Goal: Task Accomplishment & Management: Manage account settings

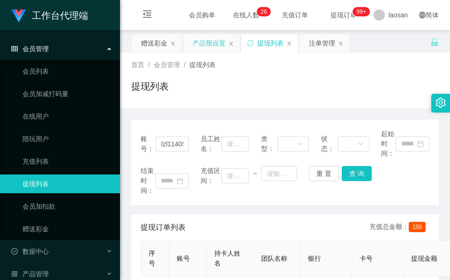
click at [214, 46] on div "产品预设置" at bounding box center [209, 43] width 33 height 18
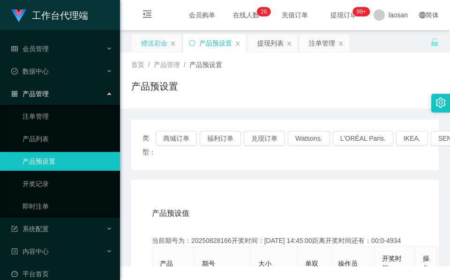
click at [159, 46] on div "赠送彩金" at bounding box center [154, 43] width 26 height 18
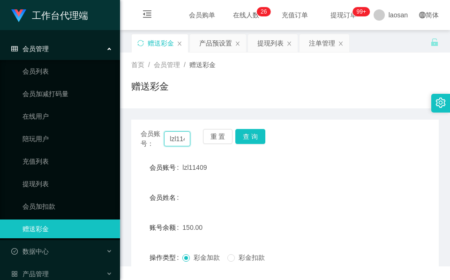
click at [179, 141] on input "lzl11409" at bounding box center [177, 138] width 26 height 15
click at [254, 131] on button "查 询" at bounding box center [251, 136] width 30 height 15
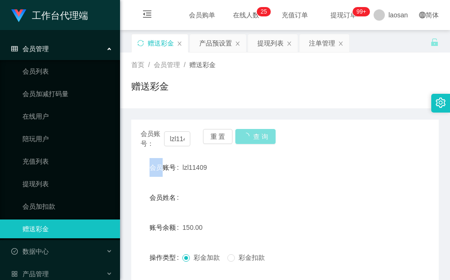
click at [254, 131] on div "会员账号： lzl11409 重 置 查 询" at bounding box center [285, 139] width 308 height 20
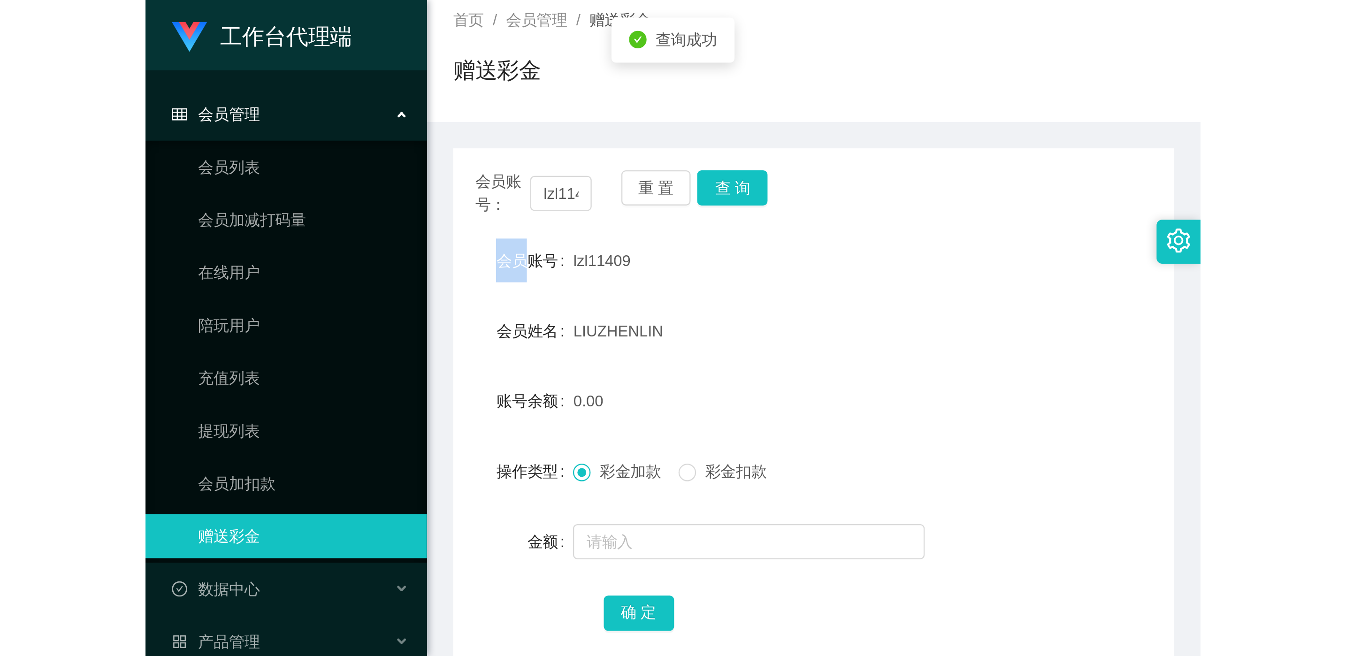
scroll to position [111, 0]
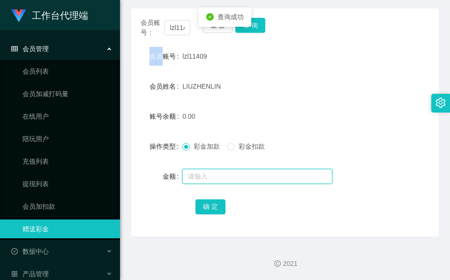
click at [232, 175] on input "text" at bounding box center [257, 176] width 150 height 15
type input "64"
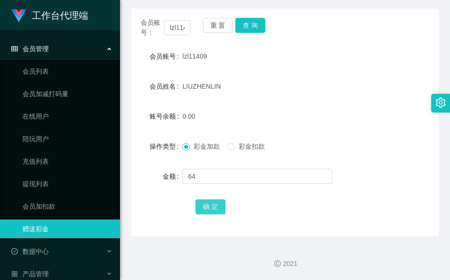
click at [208, 207] on button "确 定" at bounding box center [211, 206] width 30 height 15
click at [237, 76] on form "会员账号 lzl11409 会员姓名 [PERSON_NAME] 账号余额 64.00 操作类型 彩金加款 彩金扣款 金额 确 定" at bounding box center [285, 131] width 308 height 169
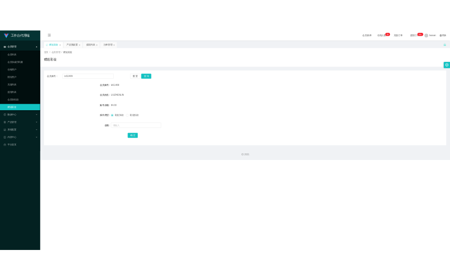
scroll to position [0, 0]
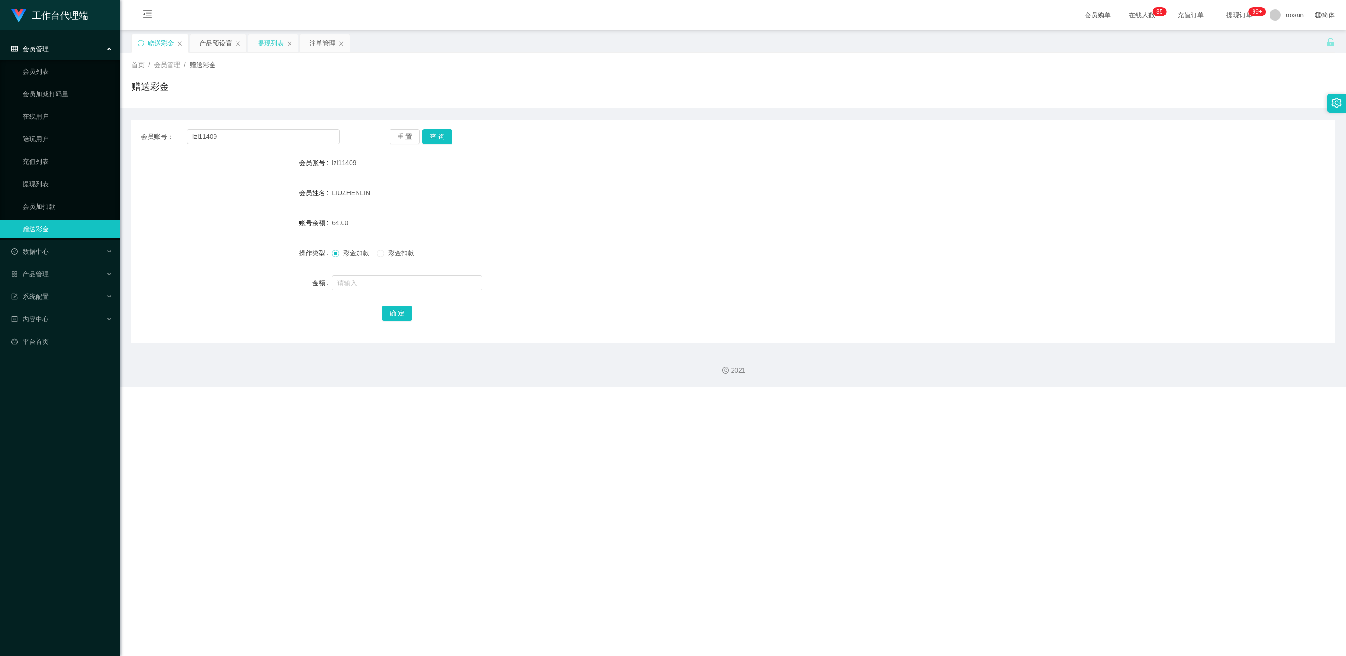
click at [280, 41] on div "提现列表" at bounding box center [271, 43] width 26 height 18
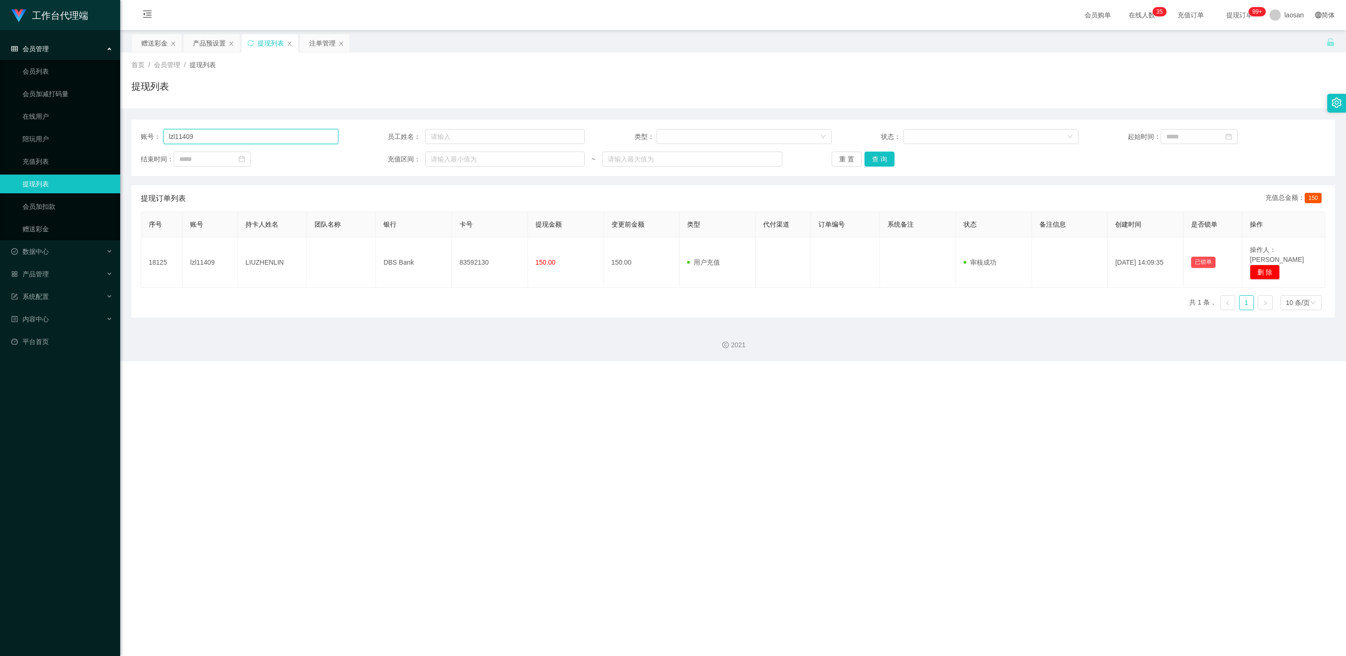
click at [273, 137] on input "lzl11409" at bounding box center [250, 136] width 175 height 15
click at [450, 156] on button "查 询" at bounding box center [879, 159] width 30 height 15
click at [450, 156] on div "重 置 查 询" at bounding box center [930, 159] width 198 height 15
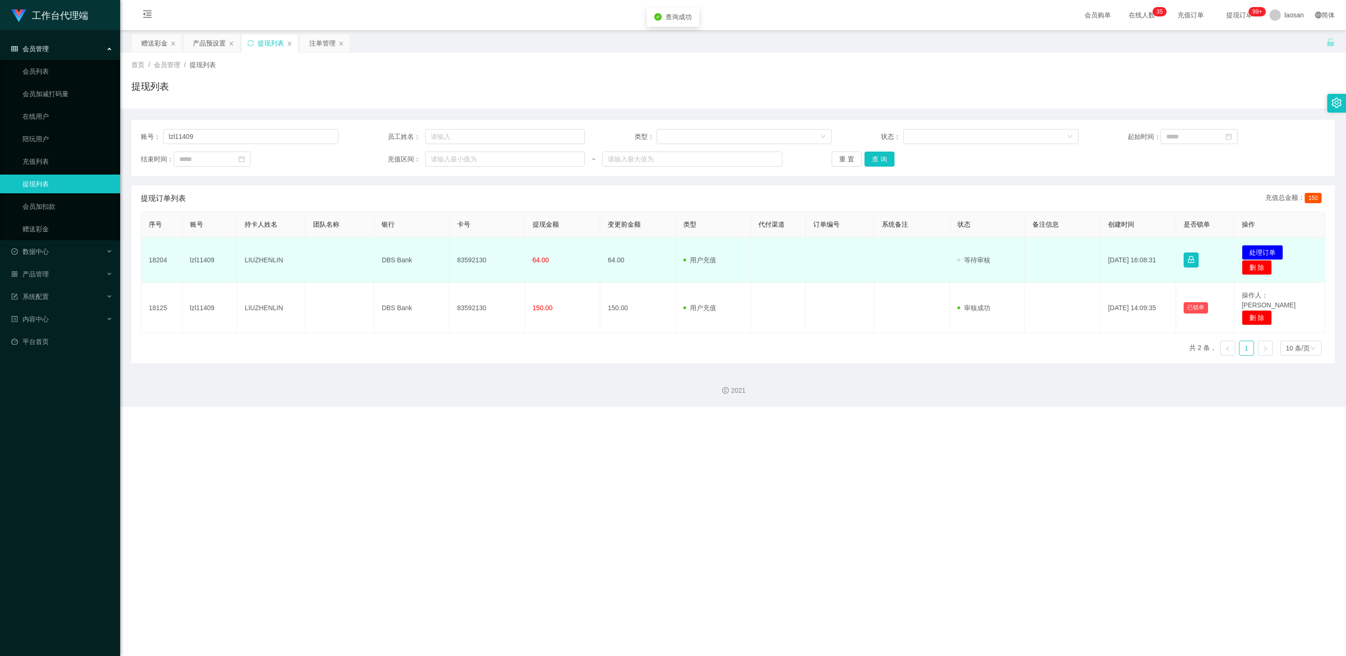
click at [450, 252] on td "发起代付 处理订单 删 除" at bounding box center [1279, 260] width 91 height 46
click at [450, 248] on button "处理订单" at bounding box center [1261, 252] width 41 height 15
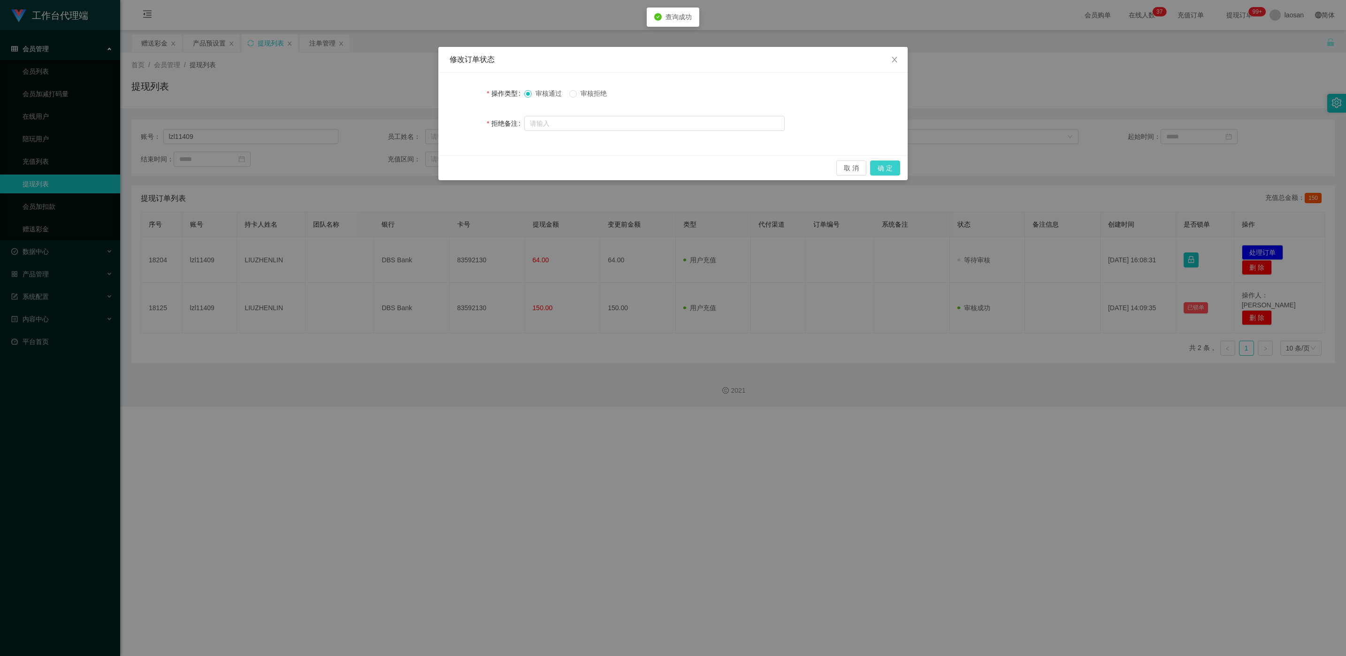
click at [450, 172] on button "确 定" at bounding box center [885, 167] width 30 height 15
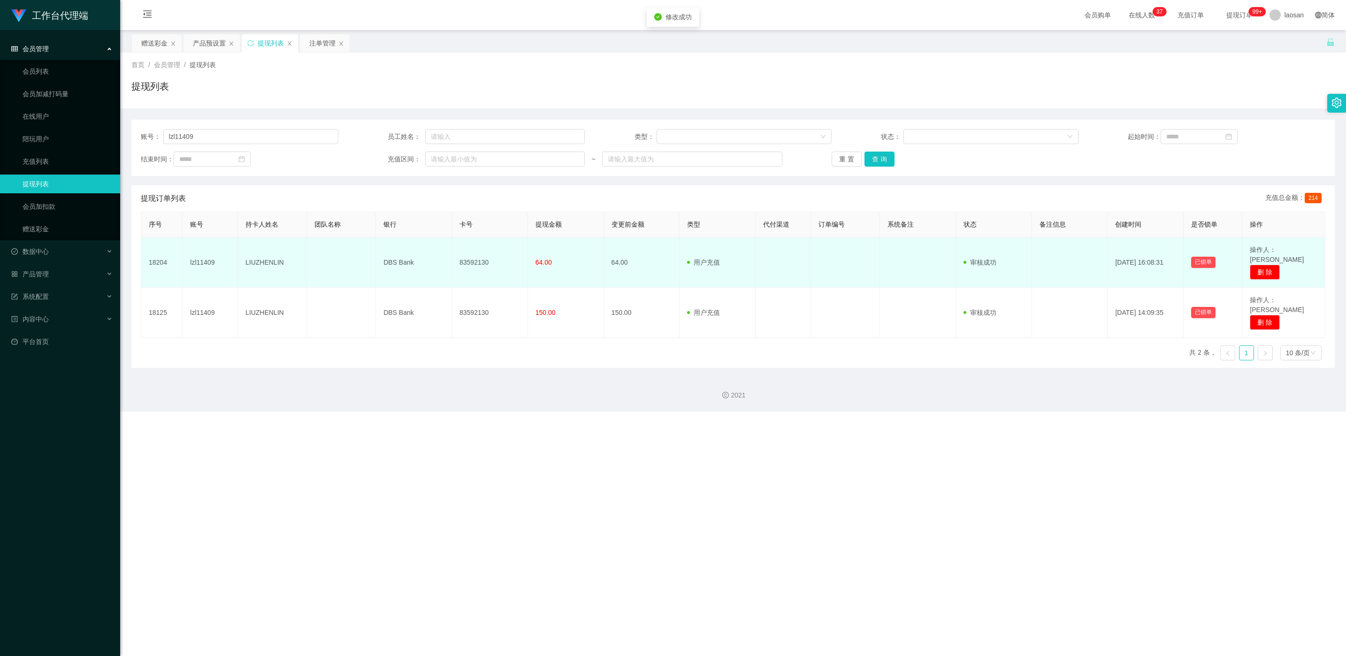
click at [450, 256] on td "83592130" at bounding box center [490, 262] width 76 height 50
copy td "83592130"
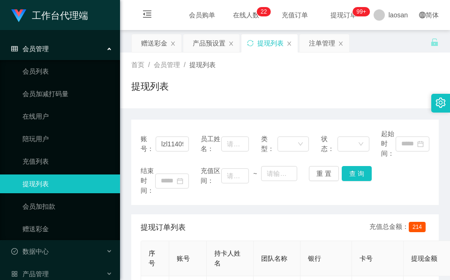
click at [228, 68] on div "首页 / 会员管理 / 提现列表 /" at bounding box center [285, 65] width 308 height 10
click at [210, 41] on div "产品预设置" at bounding box center [209, 43] width 33 height 18
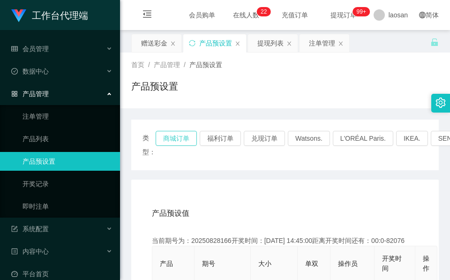
click at [162, 139] on button "商城订单" at bounding box center [176, 138] width 41 height 15
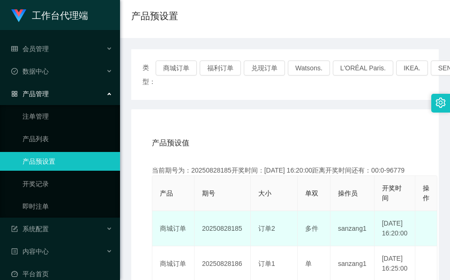
click at [227, 242] on td "20250828185" at bounding box center [223, 228] width 56 height 35
copy td "20250828185"
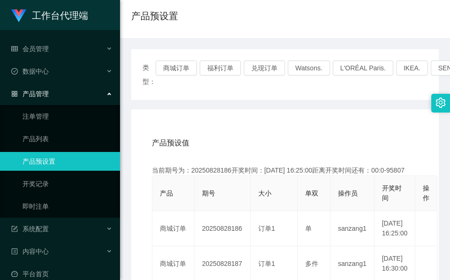
drag, startPoint x: 243, startPoint y: 97, endPoint x: 212, endPoint y: 84, distance: 34.7
click at [243, 97] on div "类型： 商城订单 福利订单 兑现订单 Watsons. L'ORÉAL Paris. IKEA. [GEOGRAPHIC_DATA]. COURTS." at bounding box center [285, 74] width 308 height 51
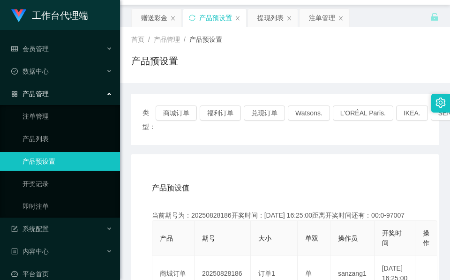
scroll to position [0, 0]
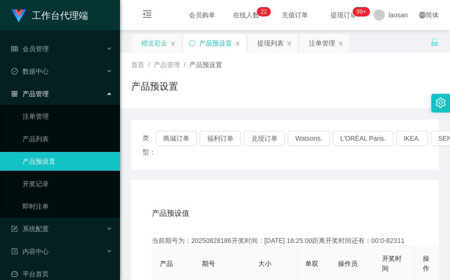
click at [152, 40] on div "赠送彩金" at bounding box center [154, 43] width 26 height 18
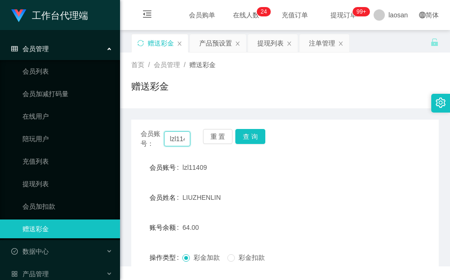
click at [185, 136] on input "lzl11409" at bounding box center [177, 138] width 26 height 15
click at [184, 136] on input "lzl11409" at bounding box center [177, 138] width 26 height 15
paste input "Lss5550"
type input "Lss5550"
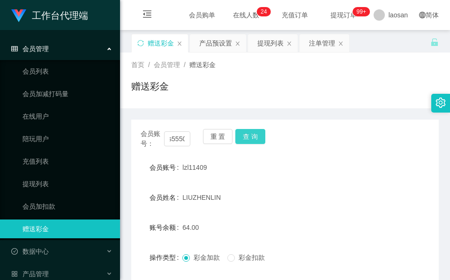
click at [248, 136] on button "查 询" at bounding box center [251, 136] width 30 height 15
click at [248, 136] on div "重 置 查 询" at bounding box center [228, 139] width 50 height 20
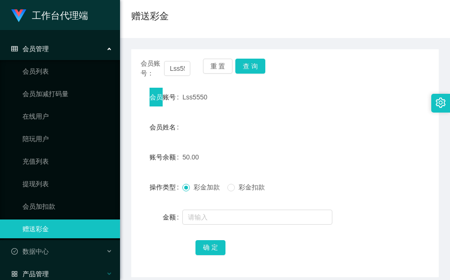
scroll to position [111, 0]
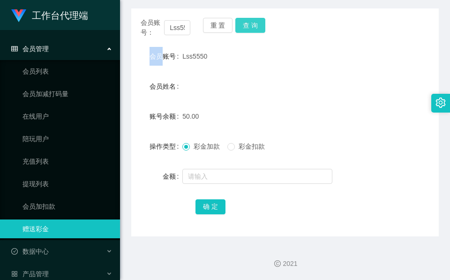
click at [252, 24] on button "查 询" at bounding box center [251, 25] width 30 height 15
click at [252, 24] on div "会员账号： Lss5550 重 置 查 询" at bounding box center [285, 28] width 308 height 20
click at [252, 24] on button "查 询" at bounding box center [251, 25] width 30 height 15
click at [252, 24] on div "会员账号： Lss5550 重 置 查 询" at bounding box center [285, 28] width 308 height 20
click at [254, 26] on button "查 询" at bounding box center [251, 25] width 30 height 15
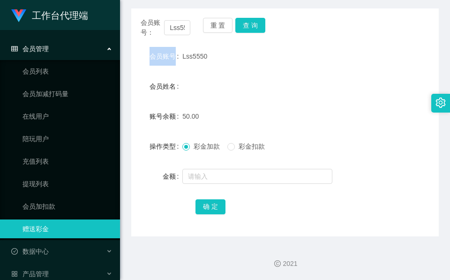
click at [254, 26] on div "会员账号： Lss5550 重 置 查 询" at bounding box center [285, 28] width 308 height 20
click at [254, 26] on button "查 询" at bounding box center [251, 25] width 30 height 15
click at [254, 26] on div "会员账号： Lss5550 重 置 查 询" at bounding box center [285, 28] width 308 height 20
click at [254, 26] on button "查 询" at bounding box center [251, 25] width 30 height 15
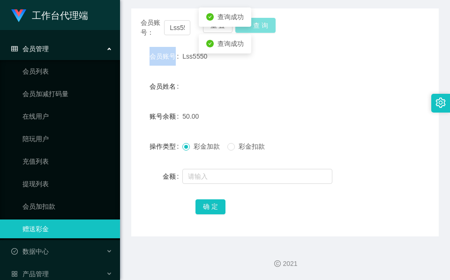
click at [254, 26] on div "会员账号： Lss5550 重 置 查 询" at bounding box center [285, 28] width 308 height 20
click at [254, 26] on button "查 询" at bounding box center [256, 25] width 40 height 15
click at [254, 26] on div "会员账号： Lss5550 重 置 查 询" at bounding box center [285, 28] width 308 height 20
click at [254, 26] on button "查 询" at bounding box center [256, 25] width 40 height 15
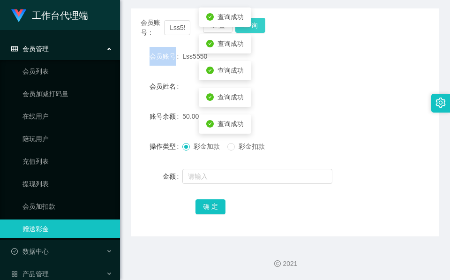
click at [254, 26] on button "查 询" at bounding box center [251, 25] width 30 height 15
click at [254, 25] on button "查 询" at bounding box center [251, 25] width 30 height 15
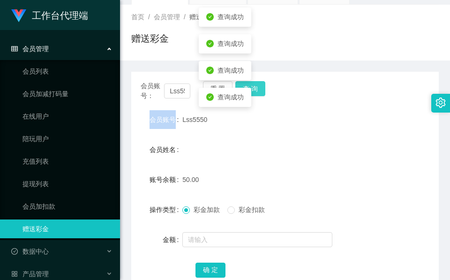
scroll to position [0, 0]
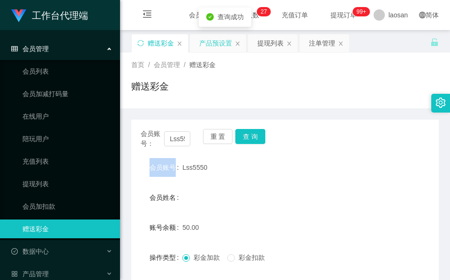
click at [221, 47] on div "产品预设置" at bounding box center [215, 43] width 33 height 18
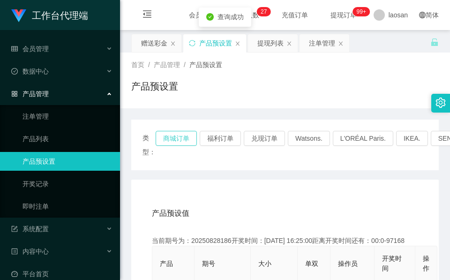
click at [175, 143] on button "商城订单" at bounding box center [176, 138] width 41 height 15
click at [176, 142] on button "商城订单" at bounding box center [176, 138] width 41 height 15
click at [166, 48] on div "赠送彩金" at bounding box center [154, 43] width 26 height 18
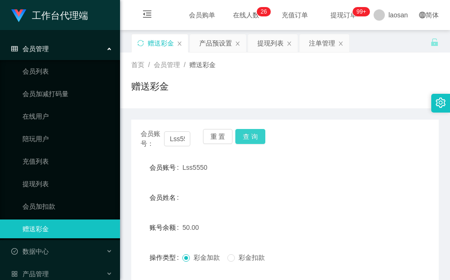
click at [252, 129] on button "查 询" at bounding box center [251, 136] width 30 height 15
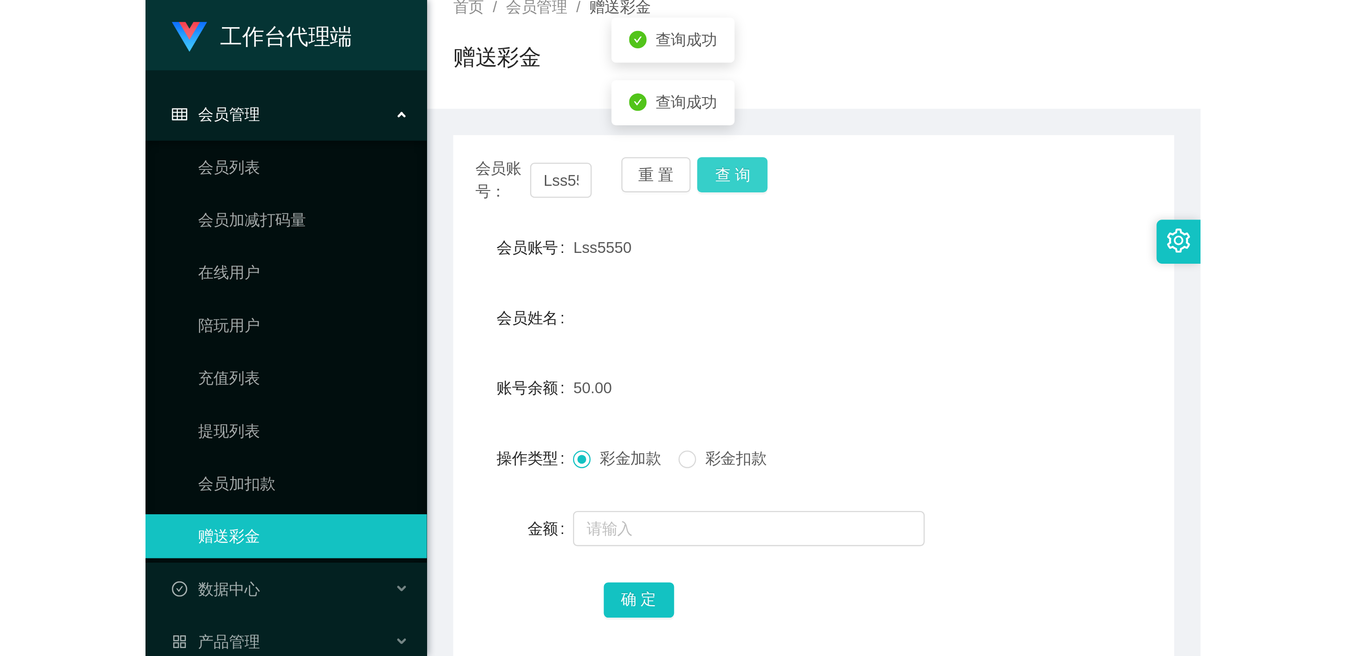
scroll to position [70, 0]
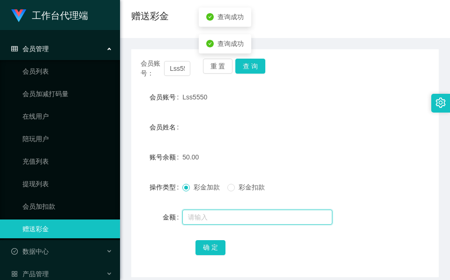
click at [228, 219] on input "text" at bounding box center [257, 217] width 150 height 15
type input "100"
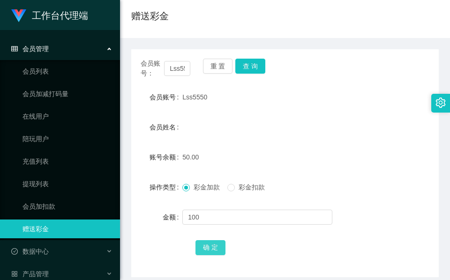
click at [210, 252] on button "确 定" at bounding box center [211, 247] width 30 height 15
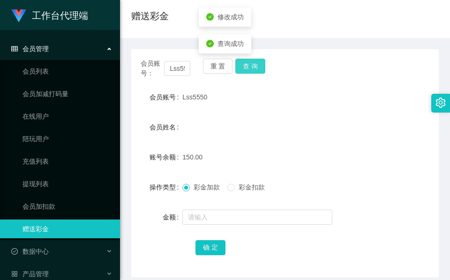
click at [259, 69] on button "查 询" at bounding box center [251, 66] width 30 height 15
click at [184, 100] on span "Lss5550" at bounding box center [194, 97] width 25 height 8
copy span "Lss5550"
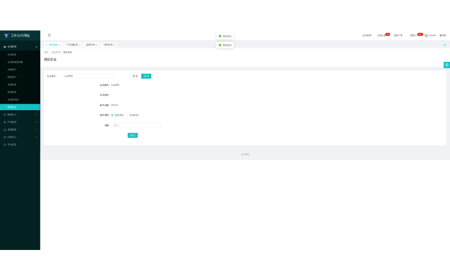
scroll to position [0, 0]
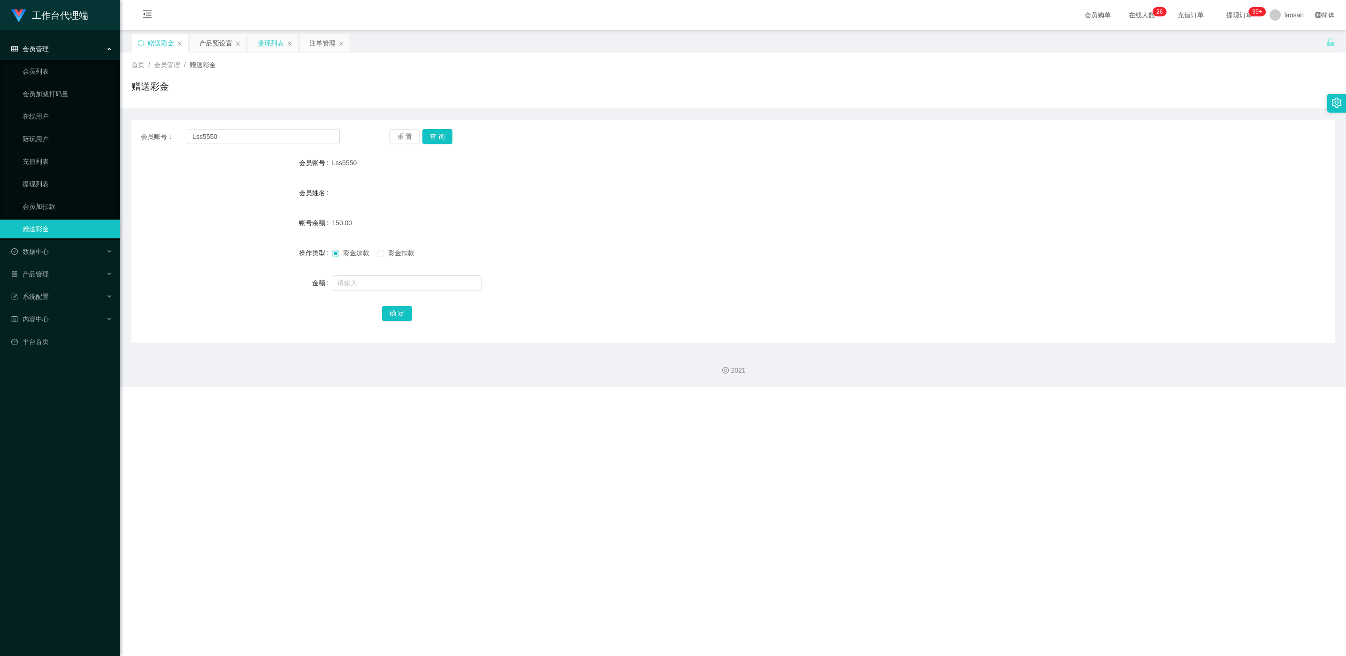
click at [263, 48] on div "提现列表" at bounding box center [271, 43] width 26 height 18
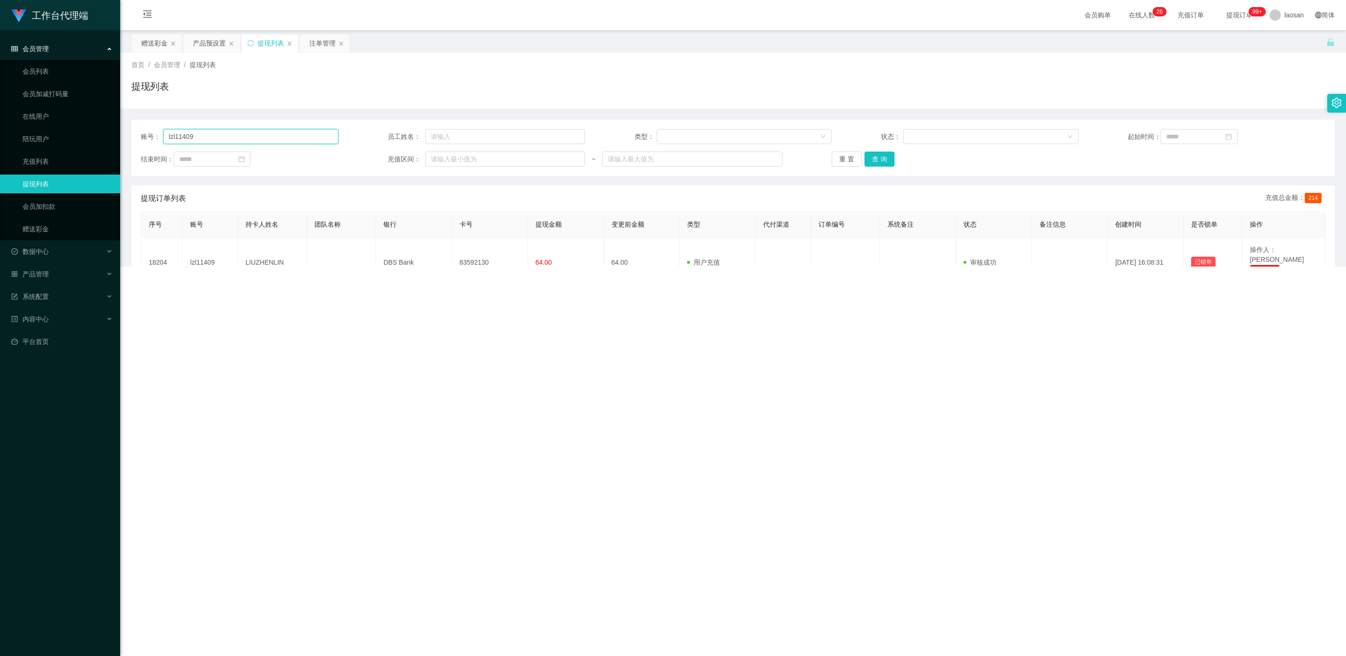
click at [231, 132] on input "lzl11409" at bounding box center [250, 136] width 175 height 15
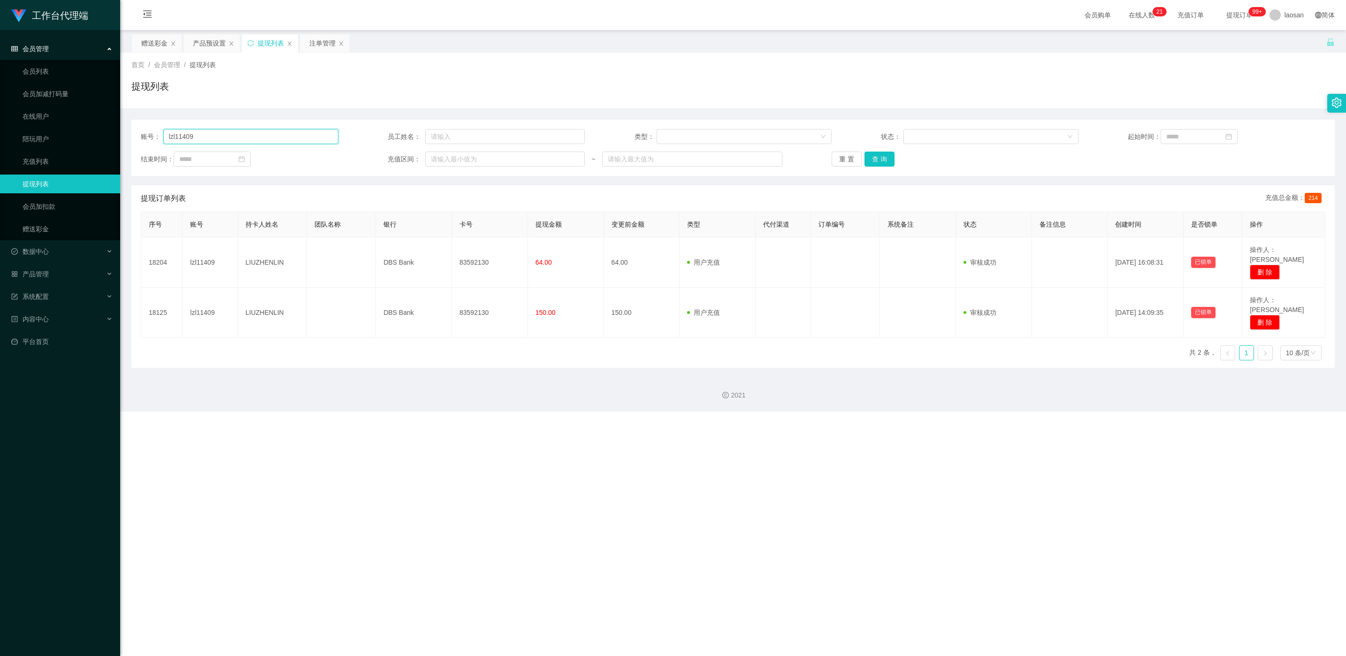
click at [231, 132] on input "lzl11409" at bounding box center [250, 136] width 175 height 15
paste input "Lss5550"
type input "Lss5550"
click at [450, 158] on button "查 询" at bounding box center [879, 159] width 30 height 15
click at [450, 158] on div "重 置 查 询" at bounding box center [930, 159] width 198 height 15
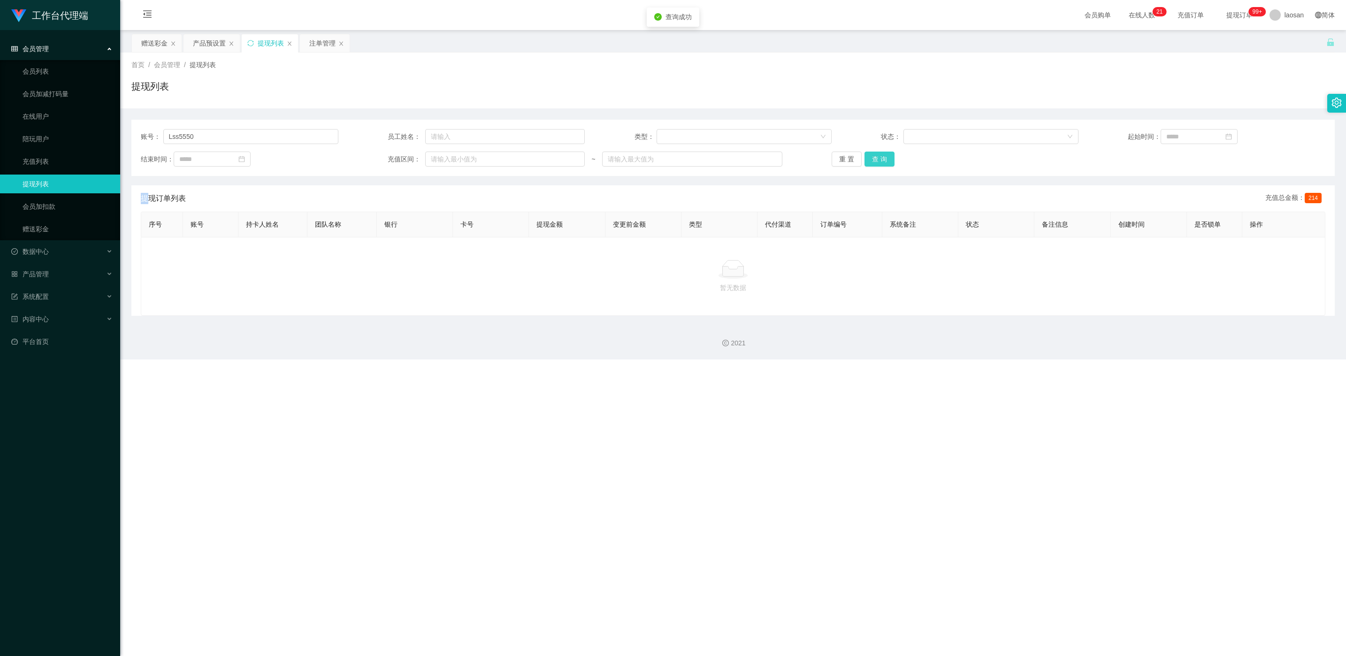
click at [450, 158] on button "查 询" at bounding box center [879, 159] width 30 height 15
click at [314, 41] on div "注单管理" at bounding box center [322, 43] width 26 height 18
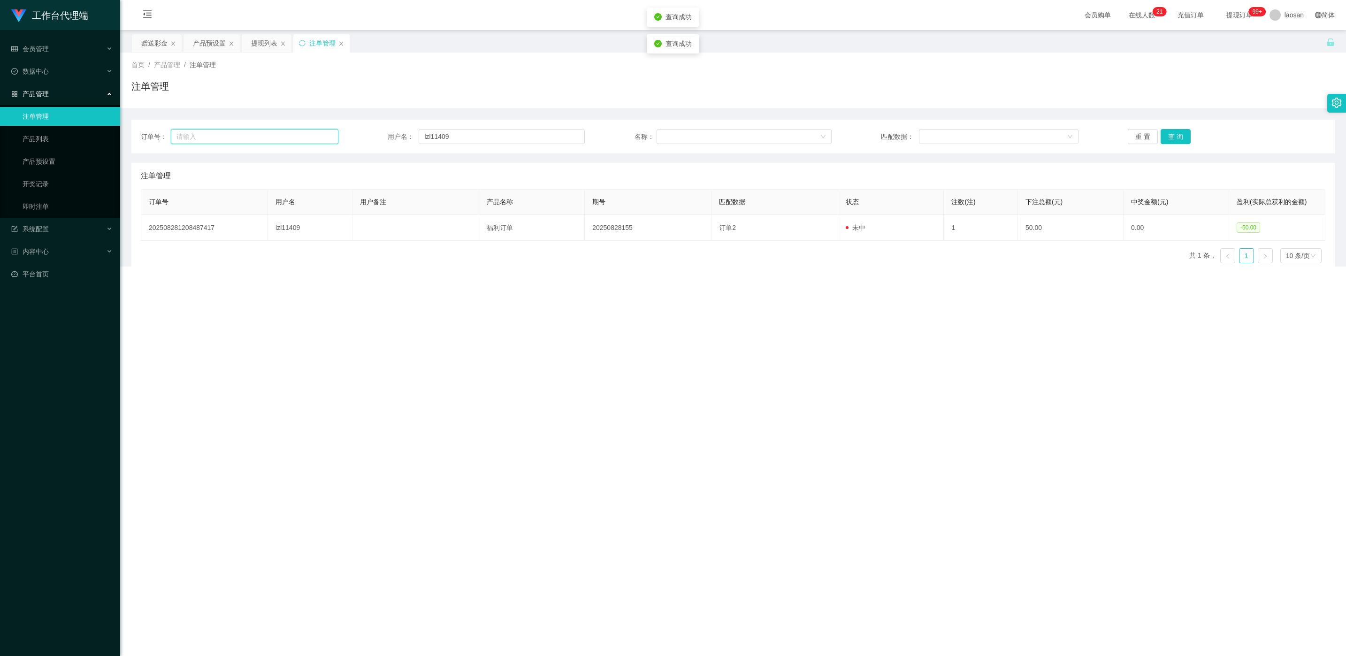
click at [274, 139] on input "text" at bounding box center [254, 136] width 167 height 15
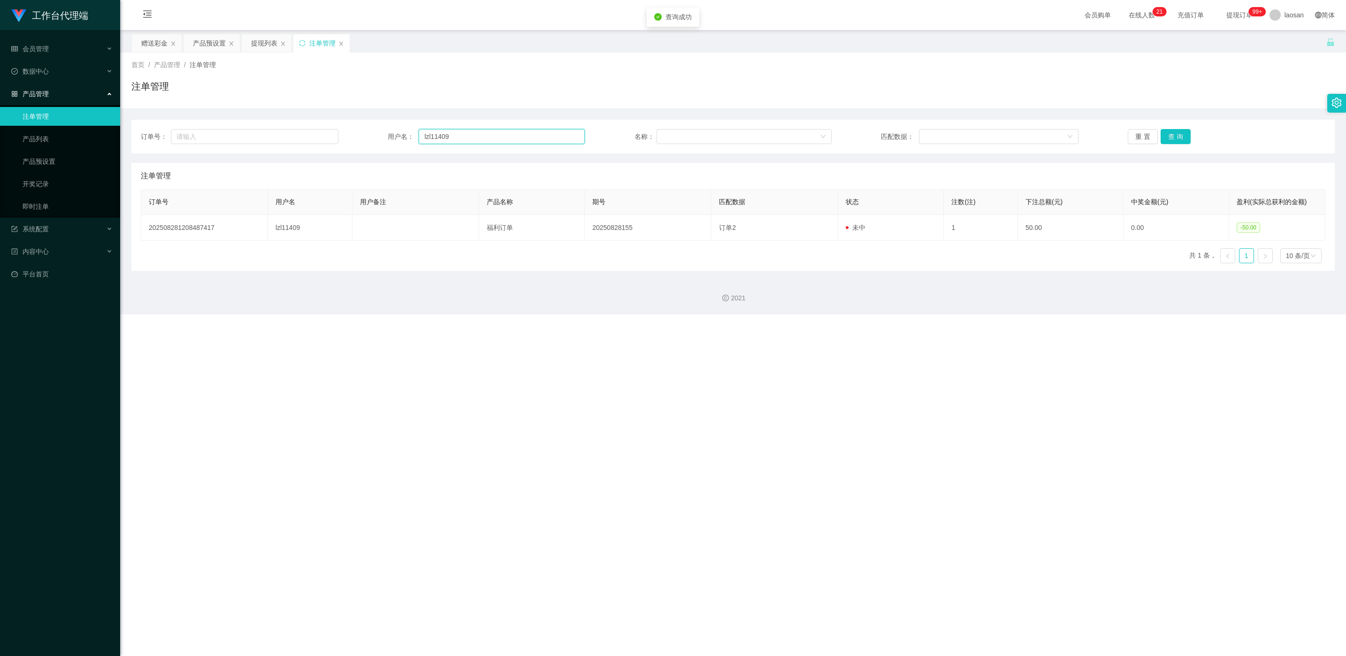
click at [450, 137] on input "lzl11409" at bounding box center [501, 136] width 166 height 15
paste input "Lss5550"
type input "Lss5550"
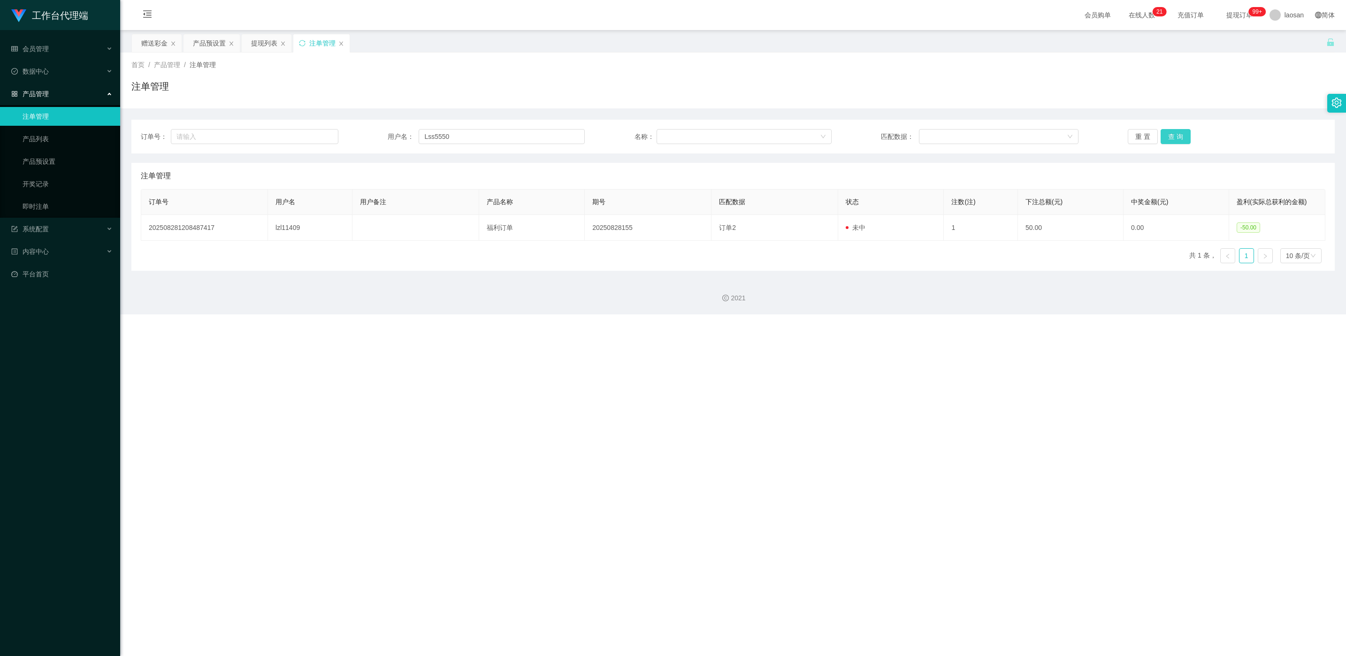
click at [450, 131] on button "查 询" at bounding box center [1175, 136] width 30 height 15
click at [450, 131] on div "重 置 查 询" at bounding box center [1226, 136] width 198 height 15
click at [450, 131] on button "查 询" at bounding box center [1175, 136] width 30 height 15
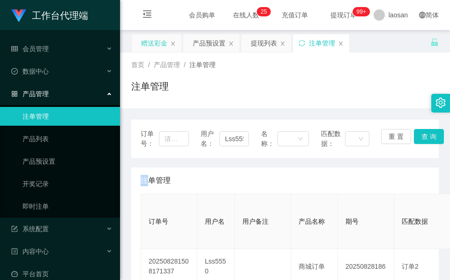
click at [140, 42] on div "赠送彩金" at bounding box center [157, 43] width 50 height 18
click at [160, 43] on div "赠送彩金" at bounding box center [154, 43] width 26 height 18
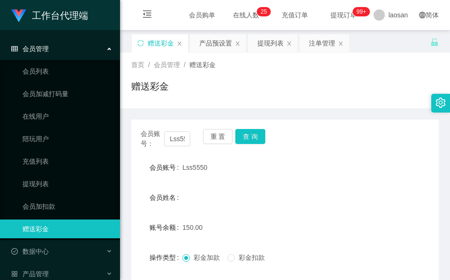
click at [160, 43] on div "赠送彩金" at bounding box center [161, 43] width 26 height 18
click at [256, 137] on button "查 询" at bounding box center [251, 136] width 30 height 15
click at [258, 139] on button "查 询" at bounding box center [251, 136] width 30 height 15
click at [258, 139] on button "查 询" at bounding box center [256, 136] width 40 height 15
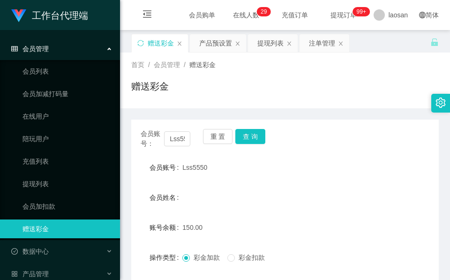
click at [194, 168] on span "Lss5550" at bounding box center [194, 168] width 25 height 8
copy span "Lss5550"
drag, startPoint x: 237, startPoint y: 77, endPoint x: 241, endPoint y: 75, distance: 4.8
click at [238, 77] on div "首页 / 会员管理 / 赠送彩金 / 赠送彩金" at bounding box center [285, 80] width 308 height 41
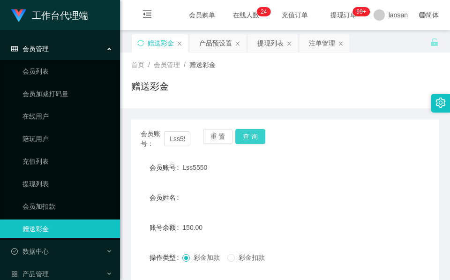
click at [252, 133] on button "查 询" at bounding box center [251, 136] width 30 height 15
click at [252, 133] on div "会员账号： Lss5550 重 置 查 询" at bounding box center [285, 139] width 308 height 20
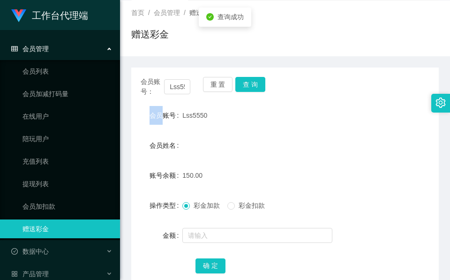
scroll to position [111, 0]
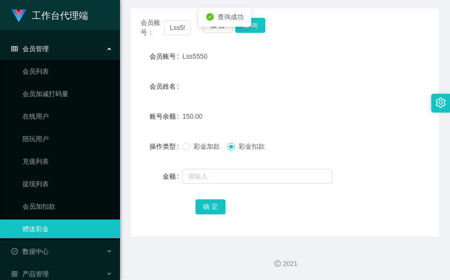
click at [223, 190] on form "会员账号 Lss5550 会员姓名 账号余额 150.00 操作类型 彩金加款 彩金扣款 金额 确 定" at bounding box center [285, 131] width 308 height 169
click at [227, 180] on input "text" at bounding box center [257, 176] width 150 height 15
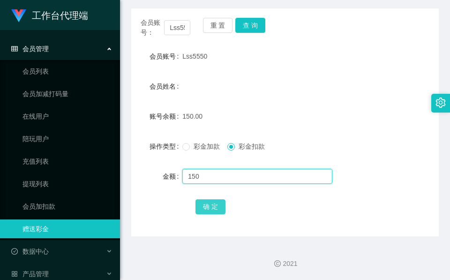
type input "150"
click at [214, 210] on button "确 定" at bounding box center [211, 206] width 30 height 15
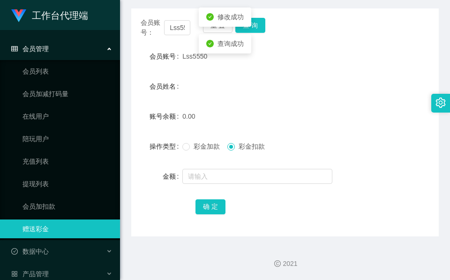
drag, startPoint x: 304, startPoint y: 151, endPoint x: 273, endPoint y: 143, distance: 32.1
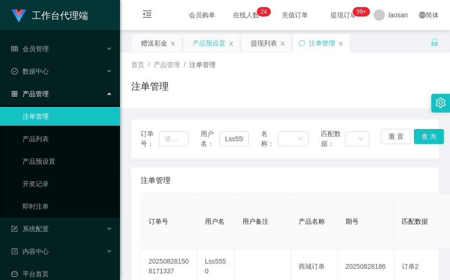
click at [214, 44] on div "产品预设置" at bounding box center [209, 43] width 33 height 18
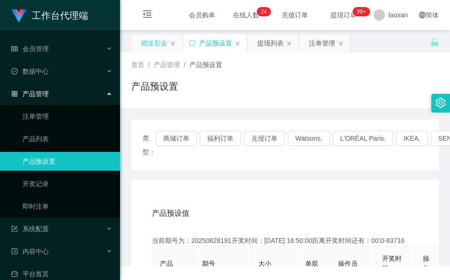
click at [158, 47] on div "赠送彩金" at bounding box center [154, 43] width 26 height 18
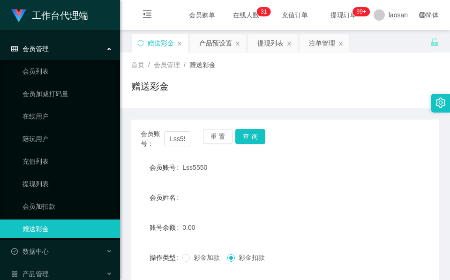
click at [237, 78] on div "首页 / 会员管理 / 赠送彩金 / 赠送彩金" at bounding box center [285, 80] width 308 height 41
click at [170, 138] on input "Lss5550" at bounding box center [177, 138] width 26 height 15
paste input "SJ3561"
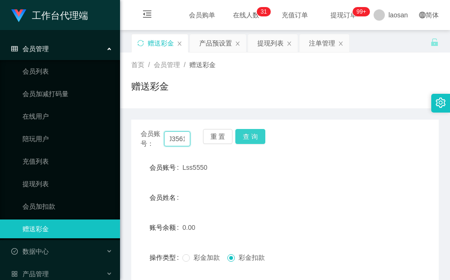
type input "SJ3561"
click at [248, 138] on button "查 询" at bounding box center [251, 136] width 30 height 15
click at [248, 138] on div "重 置 查 询" at bounding box center [228, 139] width 50 height 20
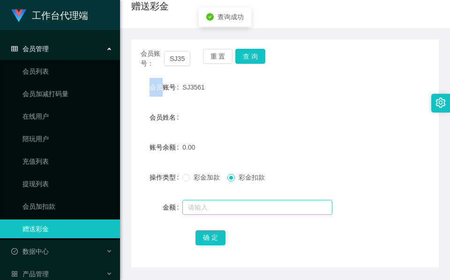
scroll to position [111, 0]
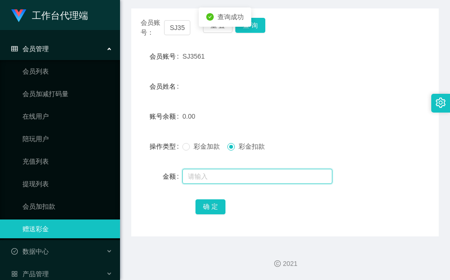
click at [231, 178] on input "text" at bounding box center [257, 176] width 150 height 15
click at [212, 142] on label "彩金加款" at bounding box center [202, 147] width 41 height 10
click at [210, 179] on input "text" at bounding box center [257, 176] width 150 height 15
type input "100"
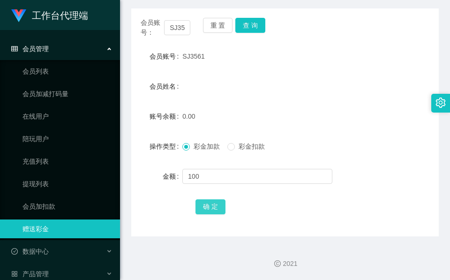
click at [203, 207] on button "确 定" at bounding box center [211, 206] width 30 height 15
click at [257, 33] on div "会员账号： SJ3561 重 置 查 询" at bounding box center [285, 28] width 308 height 20
click at [257, 32] on button "查 询" at bounding box center [251, 25] width 30 height 15
click at [204, 58] on div "SJ3561" at bounding box center [272, 56] width 180 height 19
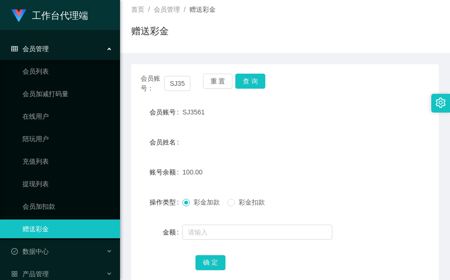
scroll to position [0, 0]
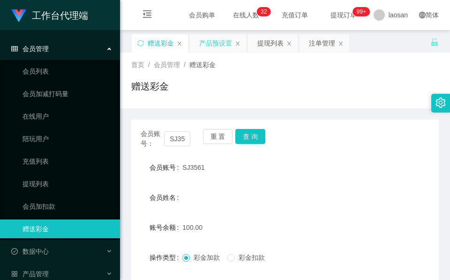
click at [213, 47] on div "产品预设置" at bounding box center [215, 43] width 33 height 18
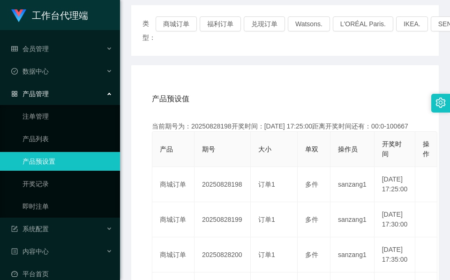
scroll to position [70, 0]
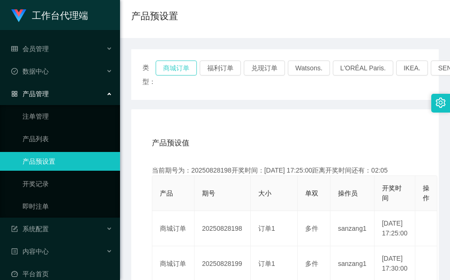
click at [181, 68] on button "商城订单" at bounding box center [176, 68] width 41 height 15
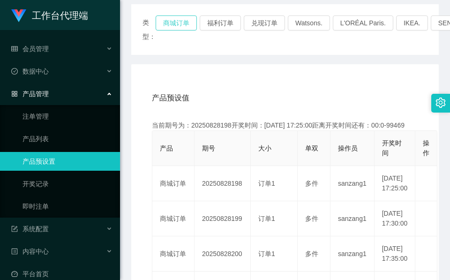
scroll to position [141, 0]
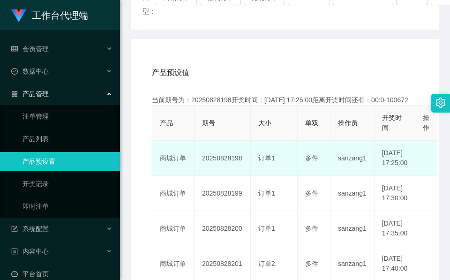
click at [217, 169] on td "20250828198" at bounding box center [223, 158] width 56 height 35
copy td "20250828198"
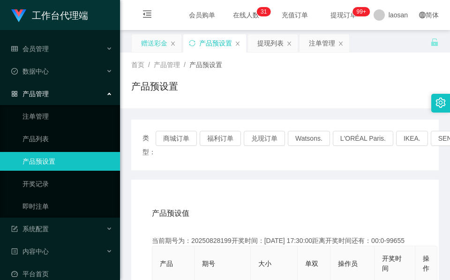
click at [155, 48] on div "赠送彩金" at bounding box center [154, 43] width 26 height 18
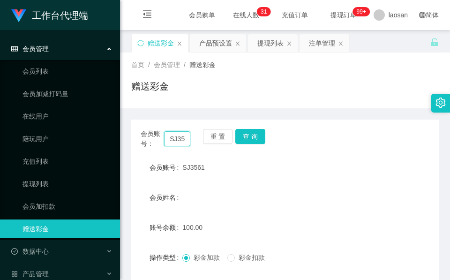
click at [180, 140] on input "SJ3561" at bounding box center [177, 138] width 26 height 15
click at [252, 130] on button "查 询" at bounding box center [251, 136] width 30 height 15
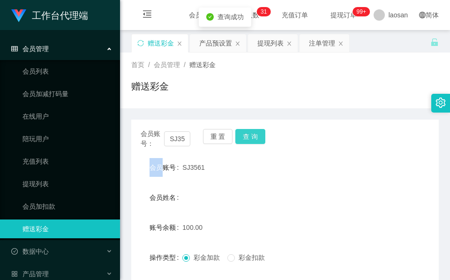
click at [252, 130] on div "会员账号： SJ3561 重 置 查 询" at bounding box center [285, 139] width 308 height 20
click at [252, 130] on button "查 询" at bounding box center [251, 136] width 30 height 15
click at [259, 137] on button "查 询" at bounding box center [251, 136] width 30 height 15
click at [259, 137] on div "会员账号： SJ3561 重 置 查 询" at bounding box center [285, 139] width 308 height 20
click at [258, 142] on button "查 询" at bounding box center [251, 136] width 30 height 15
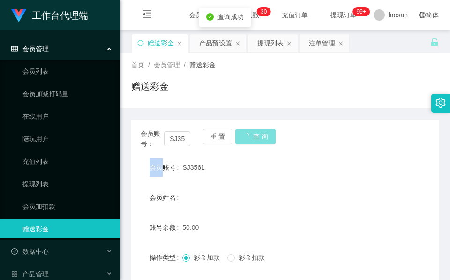
click at [258, 142] on button "查 询" at bounding box center [256, 136] width 40 height 15
drag, startPoint x: 258, startPoint y: 142, endPoint x: 214, endPoint y: 73, distance: 81.6
click at [216, 88] on div "赠送彩金" at bounding box center [285, 90] width 308 height 22
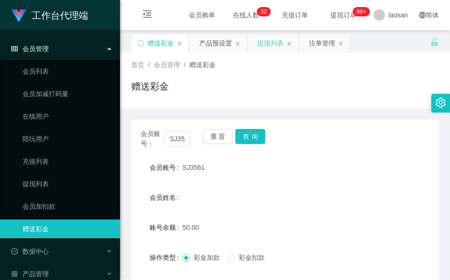
click at [273, 46] on div "提现列表" at bounding box center [271, 43] width 26 height 18
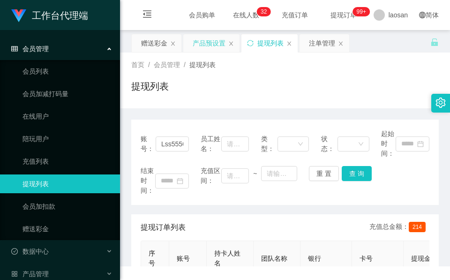
click at [212, 42] on div "产品预设置" at bounding box center [209, 43] width 33 height 18
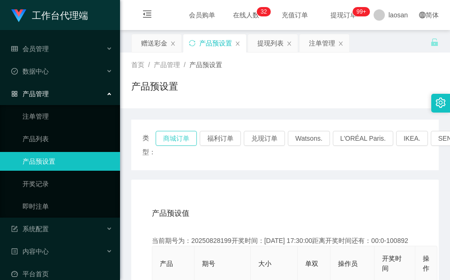
click at [183, 137] on button "商城订单" at bounding box center [176, 138] width 41 height 15
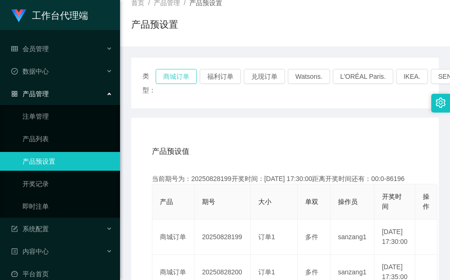
scroll to position [141, 0]
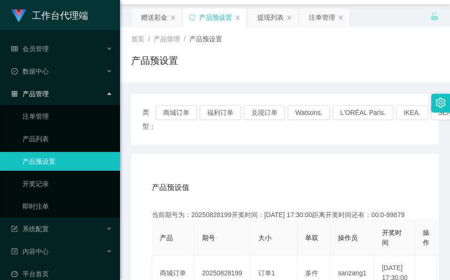
scroll to position [0, 0]
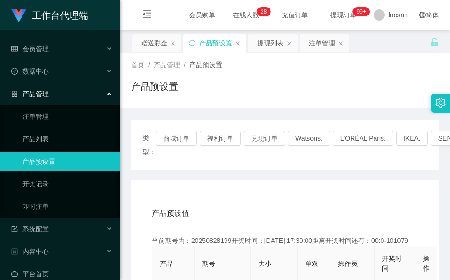
click at [160, 48] on div "赠送彩金" at bounding box center [154, 43] width 26 height 18
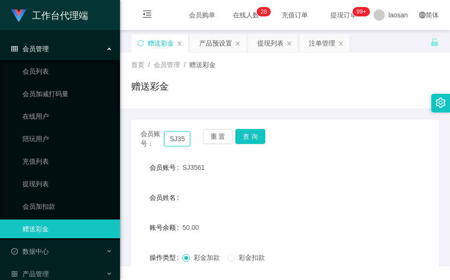
click at [179, 141] on input "SJ3561" at bounding box center [177, 138] width 26 height 15
click at [245, 136] on button "查 询" at bounding box center [251, 136] width 30 height 15
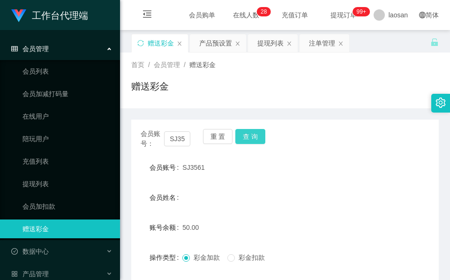
click at [245, 136] on button "查 询" at bounding box center [251, 136] width 30 height 15
click at [245, 136] on div "重 置 查 询" at bounding box center [228, 139] width 50 height 20
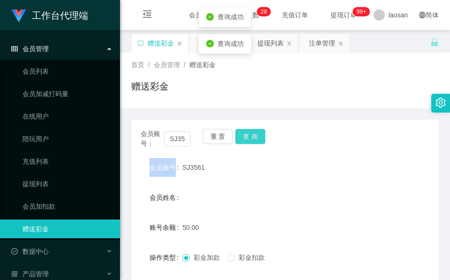
click at [245, 136] on button "查 询" at bounding box center [251, 136] width 30 height 15
click at [262, 134] on button "查 询" at bounding box center [251, 136] width 30 height 15
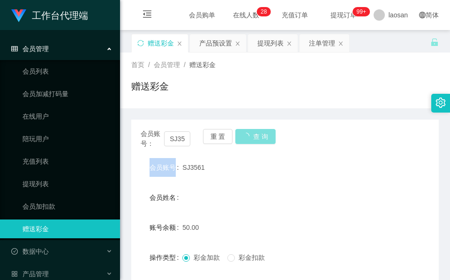
click at [262, 134] on button "查 询" at bounding box center [256, 136] width 40 height 15
click at [255, 134] on button "查 询" at bounding box center [251, 136] width 30 height 15
click at [255, 134] on div "会员账号： SJ3561 重 置 查 询" at bounding box center [285, 139] width 308 height 20
click at [255, 134] on button "查 询" at bounding box center [251, 136] width 30 height 15
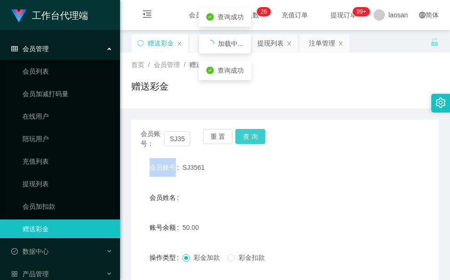
click at [255, 134] on button "查 询" at bounding box center [251, 136] width 30 height 15
click at [251, 131] on button "查 询" at bounding box center [256, 136] width 40 height 15
click at [251, 131] on button "查 询" at bounding box center [251, 136] width 30 height 15
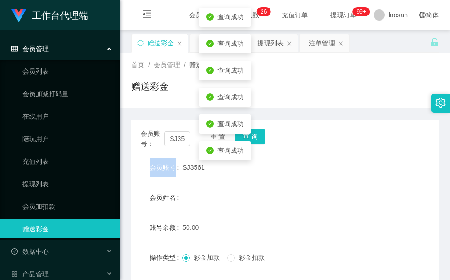
click at [250, 141] on div "查询成功" at bounding box center [225, 150] width 53 height 19
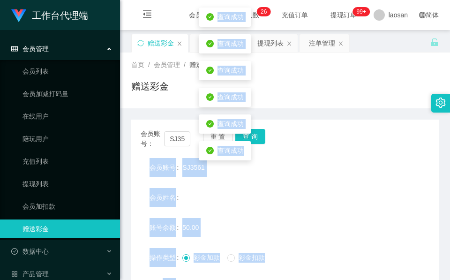
drag, startPoint x: 250, startPoint y: 131, endPoint x: 281, endPoint y: 188, distance: 64.7
click at [283, 190] on div "会员姓名" at bounding box center [285, 197] width 308 height 19
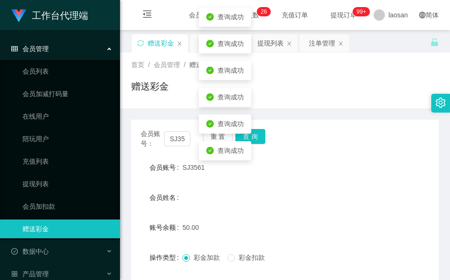
click at [268, 139] on div "会员账号： SJ3561 重 置 查 询" at bounding box center [285, 139] width 308 height 20
click at [260, 138] on button "查 询" at bounding box center [251, 136] width 30 height 15
click at [260, 138] on div "会员账号： SJ3561 重 置 查 询" at bounding box center [285, 139] width 308 height 20
click at [260, 138] on button "查 询" at bounding box center [256, 136] width 40 height 15
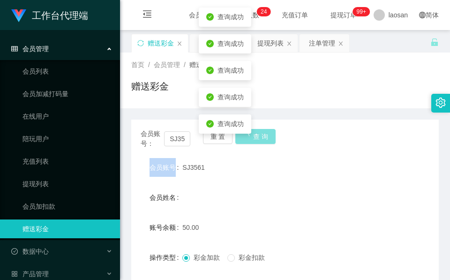
click at [260, 138] on div "会员账号： SJ3561 重 置 查 询" at bounding box center [285, 139] width 308 height 20
click at [260, 138] on button "查 询" at bounding box center [256, 136] width 40 height 15
click at [260, 138] on div "会员账号： SJ3561 重 置 查 询" at bounding box center [285, 139] width 308 height 20
click at [260, 138] on button "查 询" at bounding box center [251, 136] width 30 height 15
click at [260, 139] on div "会员账号： SJ3561 重 置 查 询" at bounding box center [285, 139] width 308 height 20
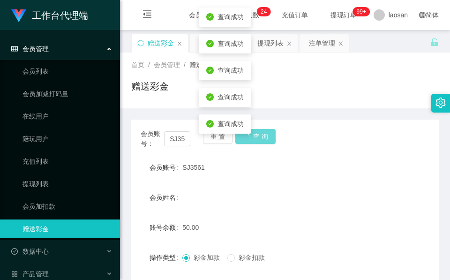
drag, startPoint x: 260, startPoint y: 139, endPoint x: 281, endPoint y: 193, distance: 57.2
click at [281, 193] on div "会员姓名" at bounding box center [285, 197] width 308 height 19
click at [262, 148] on div "会员账号： SJ3561 重 置 查 询" at bounding box center [285, 139] width 308 height 20
click at [261, 141] on button "查 询" at bounding box center [251, 136] width 30 height 15
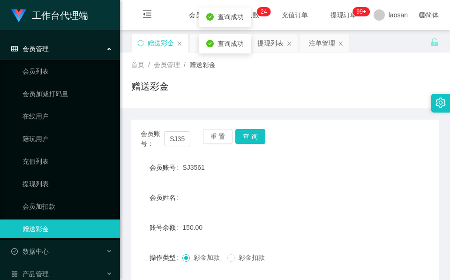
click at [268, 185] on form "会员账号 SJ3561 会员姓名 账号余额 150.00 操作类型 彩金加款 彩金扣款 金额 确 定" at bounding box center [285, 242] width 308 height 169
click at [258, 134] on button "查 询" at bounding box center [251, 136] width 30 height 15
click at [257, 134] on div "会员账号： SJ3561 重 置 查 询" at bounding box center [285, 139] width 308 height 20
click at [257, 134] on button "查 询" at bounding box center [251, 136] width 30 height 15
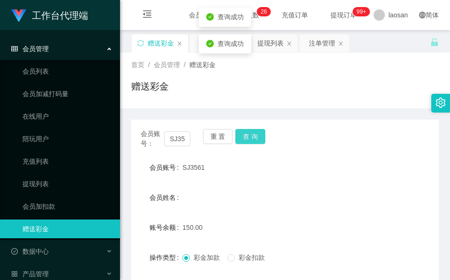
click at [257, 134] on button "查 询" at bounding box center [251, 136] width 30 height 15
click at [256, 134] on button "查 询" at bounding box center [251, 136] width 30 height 15
click at [258, 134] on button "查 询" at bounding box center [251, 136] width 30 height 15
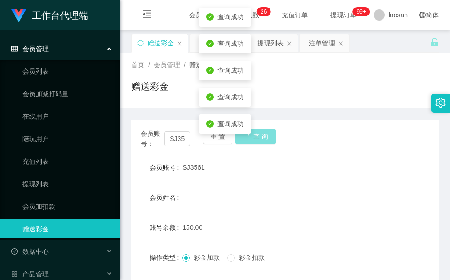
click at [258, 134] on button "查 询" at bounding box center [256, 136] width 40 height 15
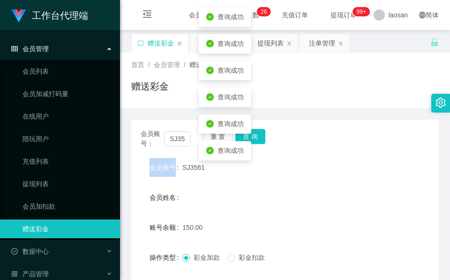
click at [258, 134] on div "会员账号： SJ3561 重 置 查 询" at bounding box center [285, 139] width 308 height 20
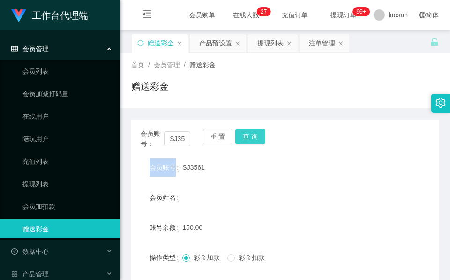
click at [256, 138] on button "查 询" at bounding box center [251, 136] width 30 height 15
click at [256, 138] on div "会员账号： SJ3561 重 置 查 询" at bounding box center [285, 139] width 308 height 20
click at [251, 138] on button "查 询" at bounding box center [251, 136] width 30 height 15
click at [251, 138] on button "查 询" at bounding box center [256, 136] width 40 height 15
click at [251, 138] on div "会员账号： SJ3561 重 置 查 询" at bounding box center [285, 139] width 308 height 20
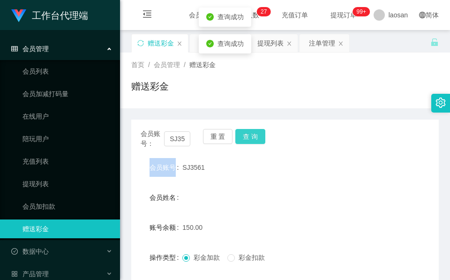
click at [251, 138] on button "查 询" at bounding box center [251, 136] width 30 height 15
click at [162, 164] on label "会员账号" at bounding box center [166, 168] width 33 height 8
click at [241, 143] on button "查 询" at bounding box center [251, 136] width 30 height 15
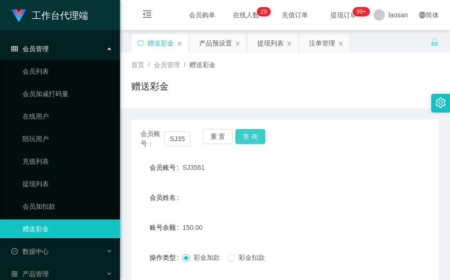
click at [249, 139] on button "查 询" at bounding box center [251, 136] width 30 height 15
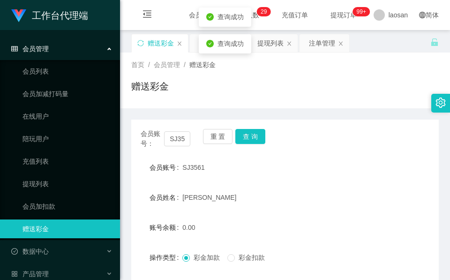
drag, startPoint x: 333, startPoint y: 119, endPoint x: 343, endPoint y: 104, distance: 18.1
click at [334, 118] on div "会员账号： SJ3561 重 置 查 询 会员账号 SJ3561 会员姓名 [PERSON_NAME] 账号余额 0.00 操作类型 彩金加款 彩金扣款 金额…" at bounding box center [285, 227] width 308 height 239
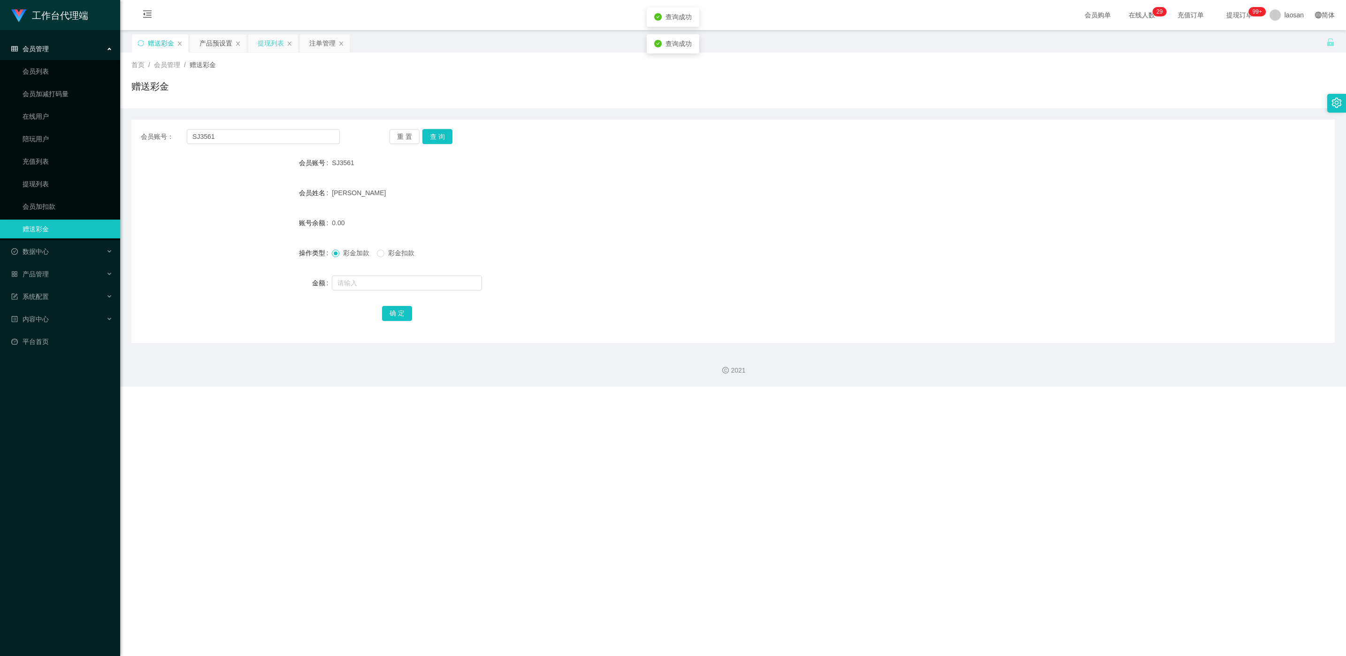
click at [282, 49] on div "提现列表" at bounding box center [271, 43] width 26 height 18
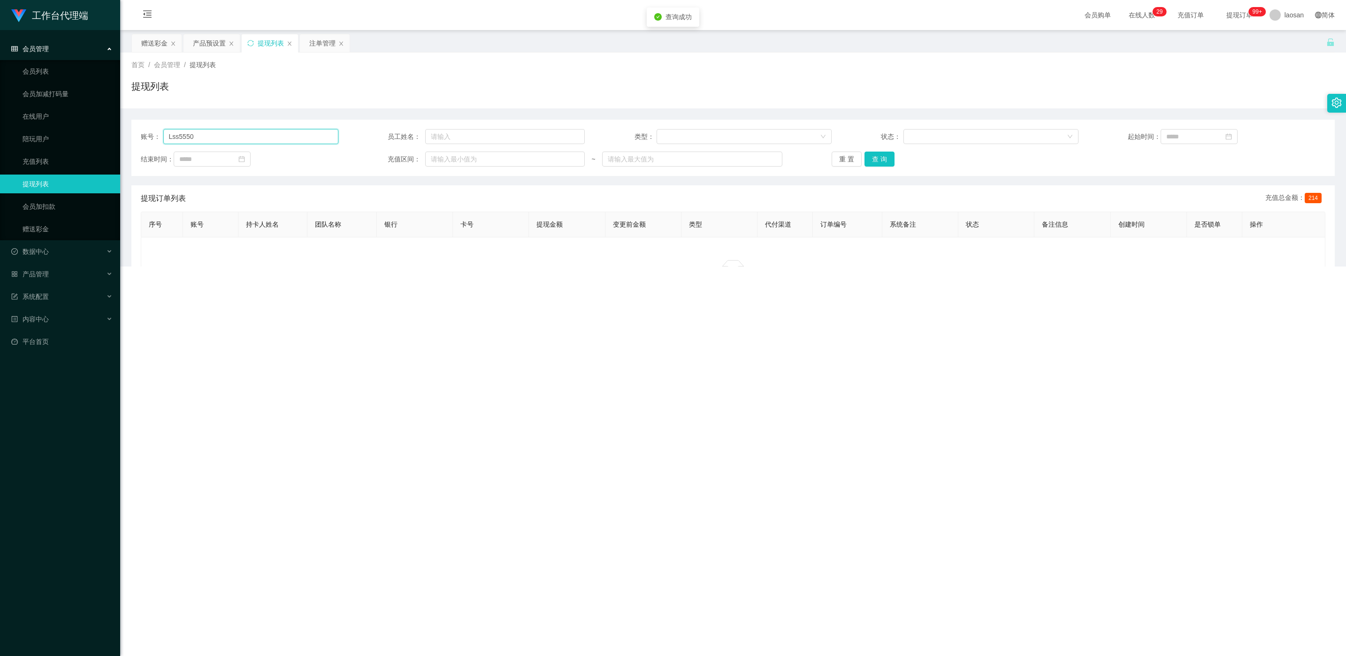
click at [240, 139] on input "Lss5550" at bounding box center [250, 136] width 175 height 15
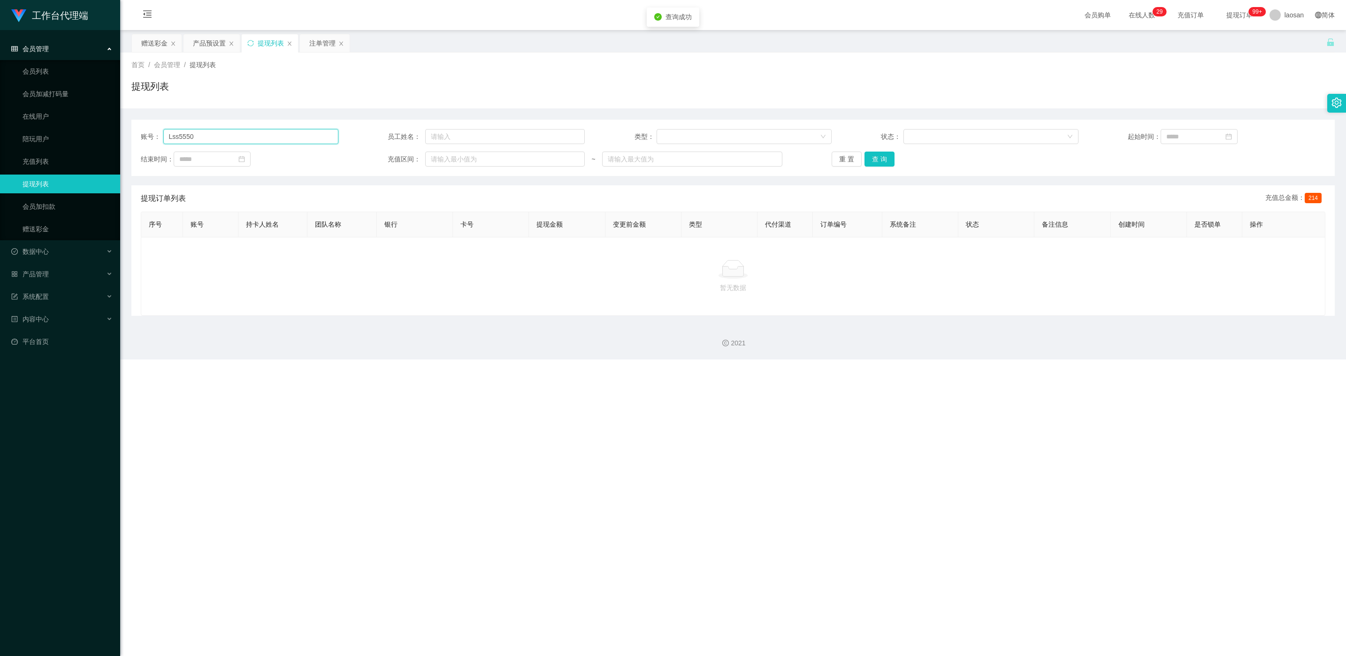
paste input "SJ3561"
click at [450, 162] on button "查 询" at bounding box center [879, 159] width 30 height 15
click at [450, 162] on div "重 置 查 询" at bounding box center [930, 159] width 198 height 15
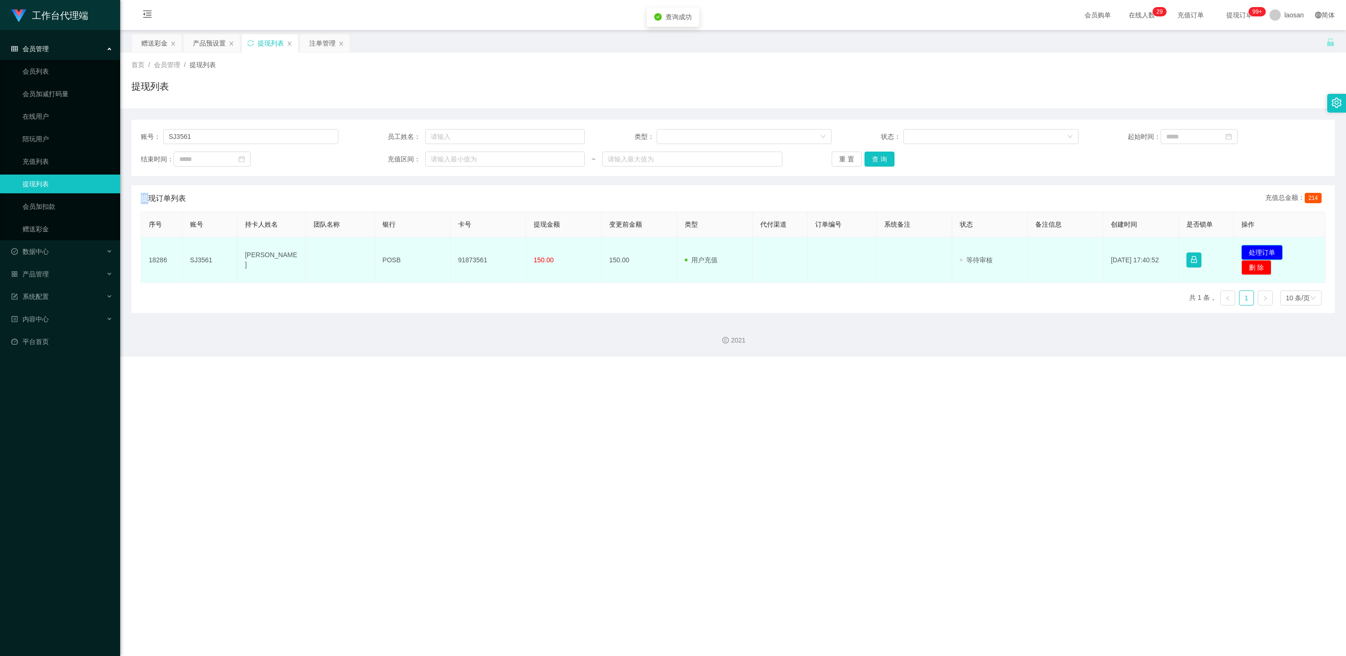
click at [450, 250] on button "处理订单" at bounding box center [1261, 252] width 41 height 15
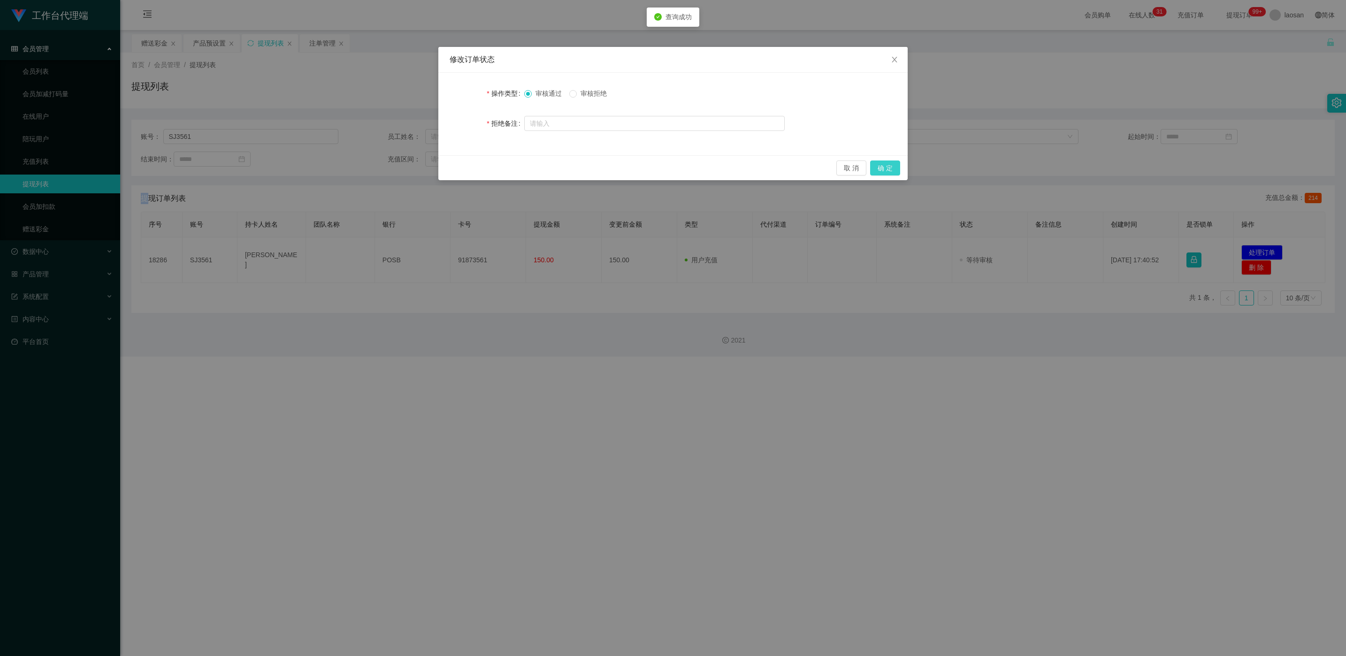
click at [450, 168] on button "确 定" at bounding box center [885, 167] width 30 height 15
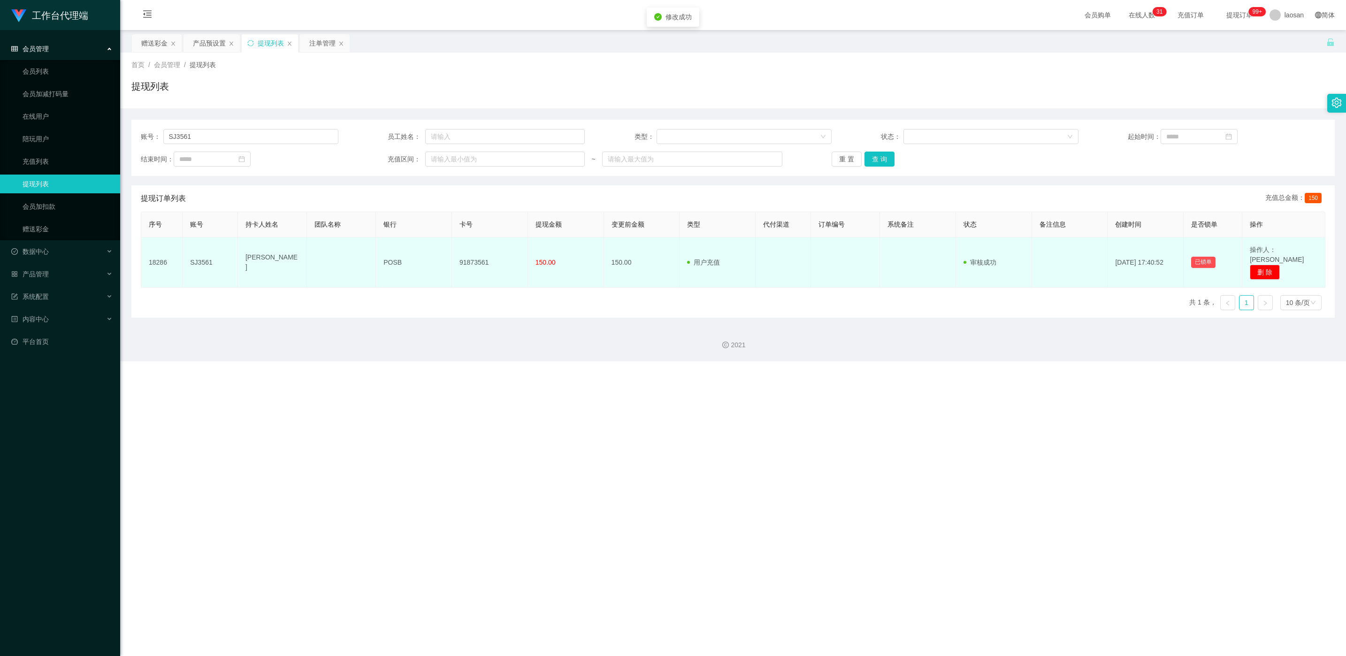
click at [450, 253] on td "91873561" at bounding box center [490, 262] width 76 height 50
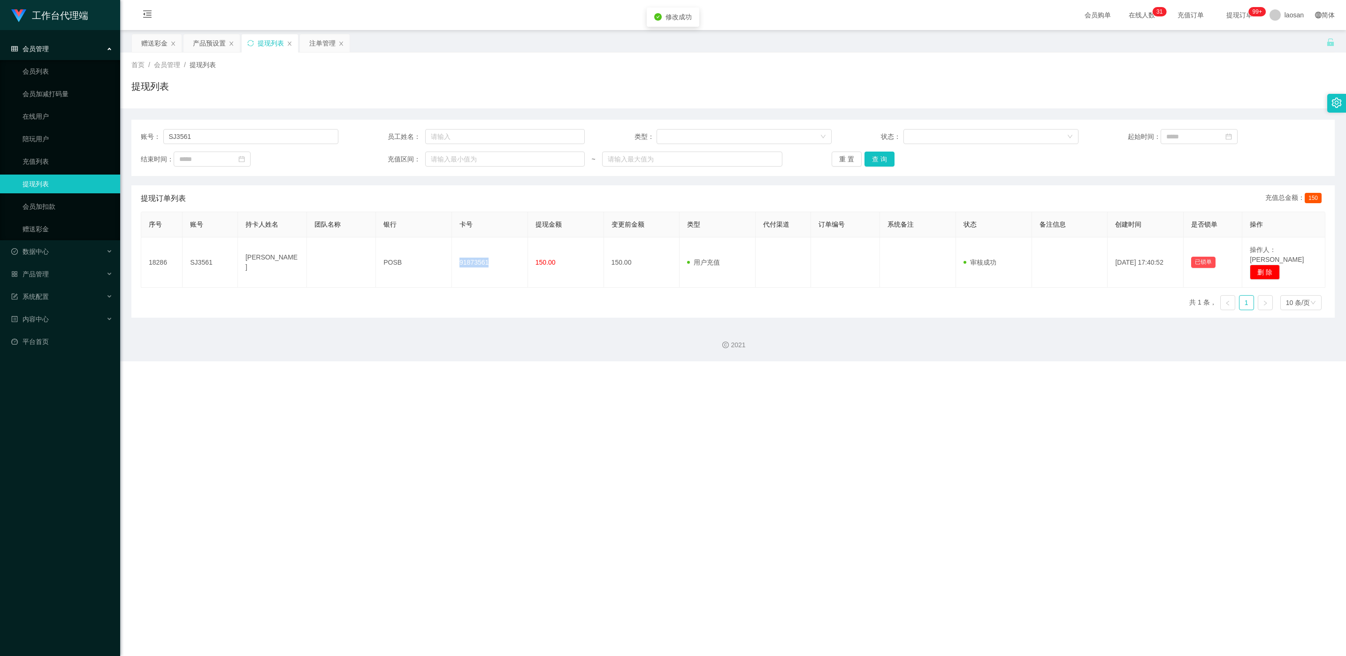
copy td "91873561"
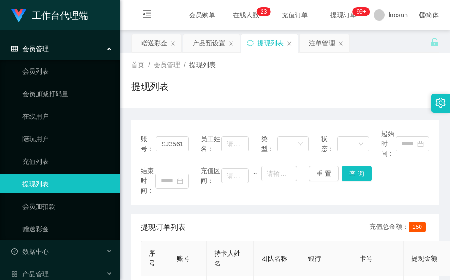
drag, startPoint x: 178, startPoint y: 100, endPoint x: 190, endPoint y: 90, distance: 16.0
click at [179, 99] on div "提现列表" at bounding box center [285, 90] width 308 height 22
click at [147, 139] on span "账号：" at bounding box center [148, 144] width 15 height 20
click at [172, 138] on input "SJ3561" at bounding box center [172, 144] width 33 height 15
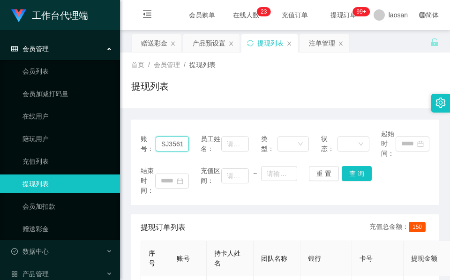
paste input "lzl11409"
type input "lzl11409"
click at [352, 174] on button "查 询" at bounding box center [357, 173] width 30 height 15
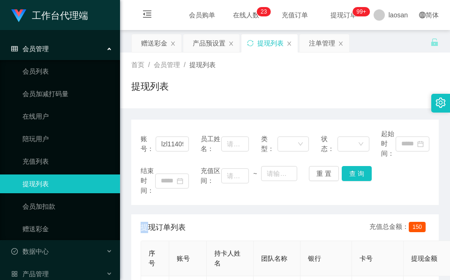
drag, startPoint x: 352, startPoint y: 174, endPoint x: 354, endPoint y: 165, distance: 8.6
click at [353, 170] on div "结束时间： 充值区间： ~ 重 置 查 询" at bounding box center [285, 181] width 289 height 30
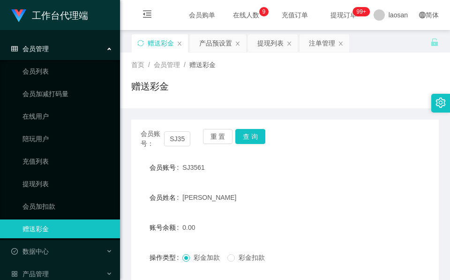
click at [258, 90] on div "赠送彩金" at bounding box center [285, 90] width 308 height 22
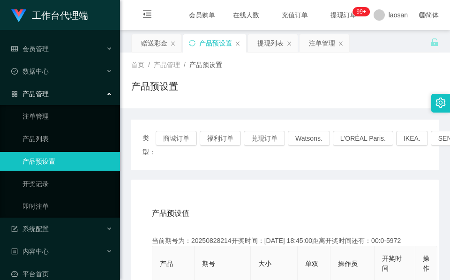
drag, startPoint x: 155, startPoint y: 43, endPoint x: 162, endPoint y: 55, distance: 14.3
click at [155, 43] on div "赠送彩金" at bounding box center [154, 43] width 26 height 18
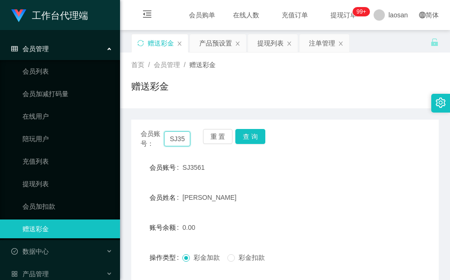
click at [175, 134] on input "SJ3561" at bounding box center [177, 138] width 26 height 15
click at [175, 135] on input "SJ3561" at bounding box center [177, 138] width 26 height 15
paste input "Lss5550"
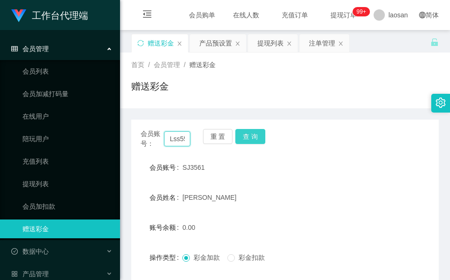
scroll to position [0, 8]
type input "Lss5550"
click at [245, 130] on button "查 询" at bounding box center [251, 136] width 30 height 15
click at [245, 130] on div "重 置 查 询" at bounding box center [228, 139] width 50 height 20
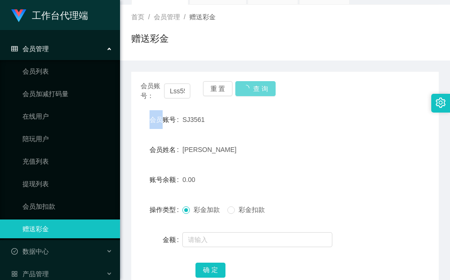
scroll to position [70, 0]
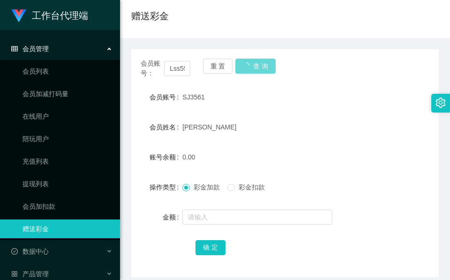
click at [257, 65] on div "会员账号： Lss5550 重 置 查 询" at bounding box center [285, 69] width 308 height 20
